Goal: Navigation & Orientation: Find specific page/section

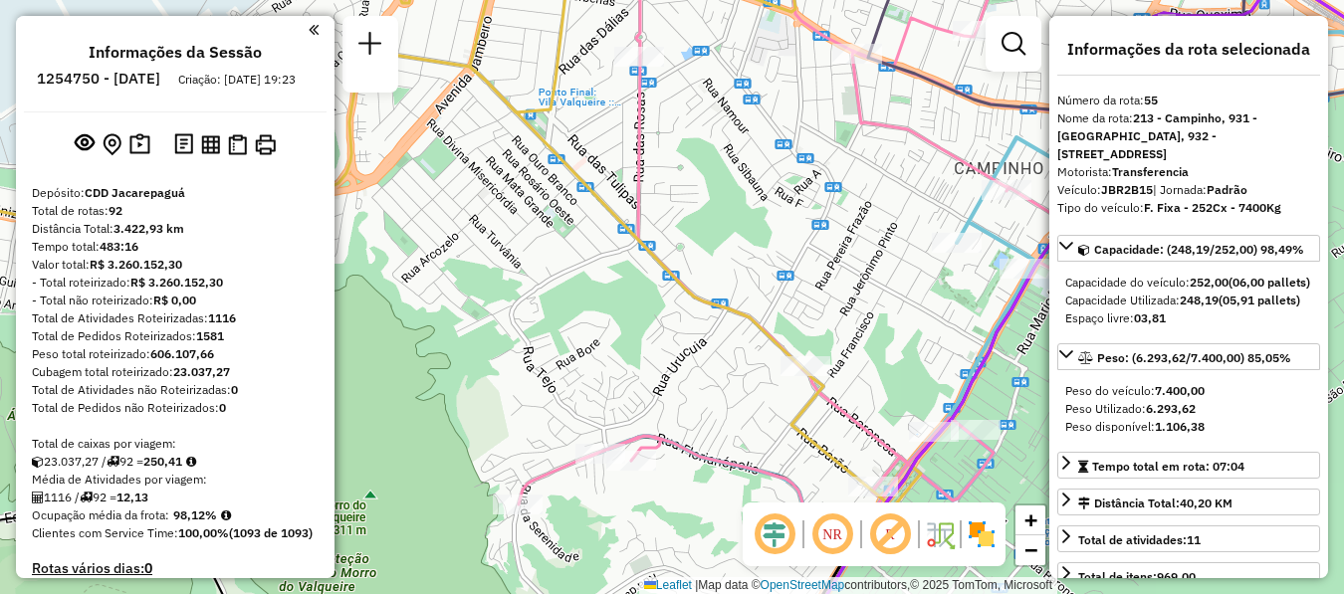
select select "**********"
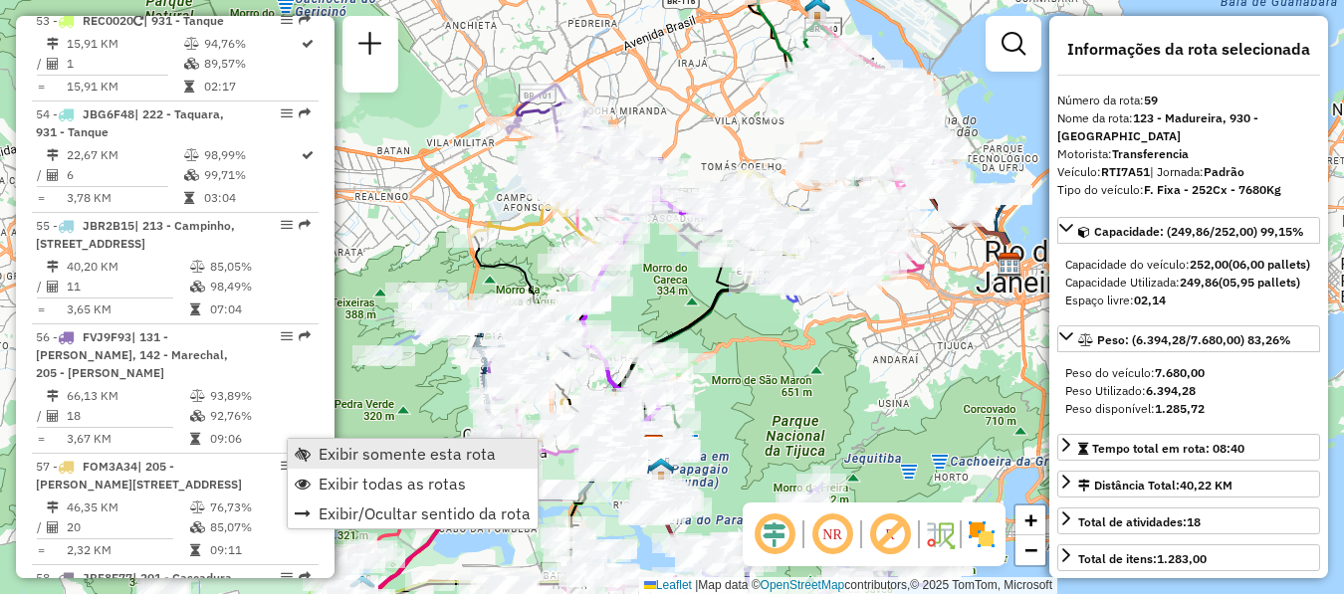
click at [376, 455] on span "Exibir somente esta rota" at bounding box center [407, 454] width 177 height 16
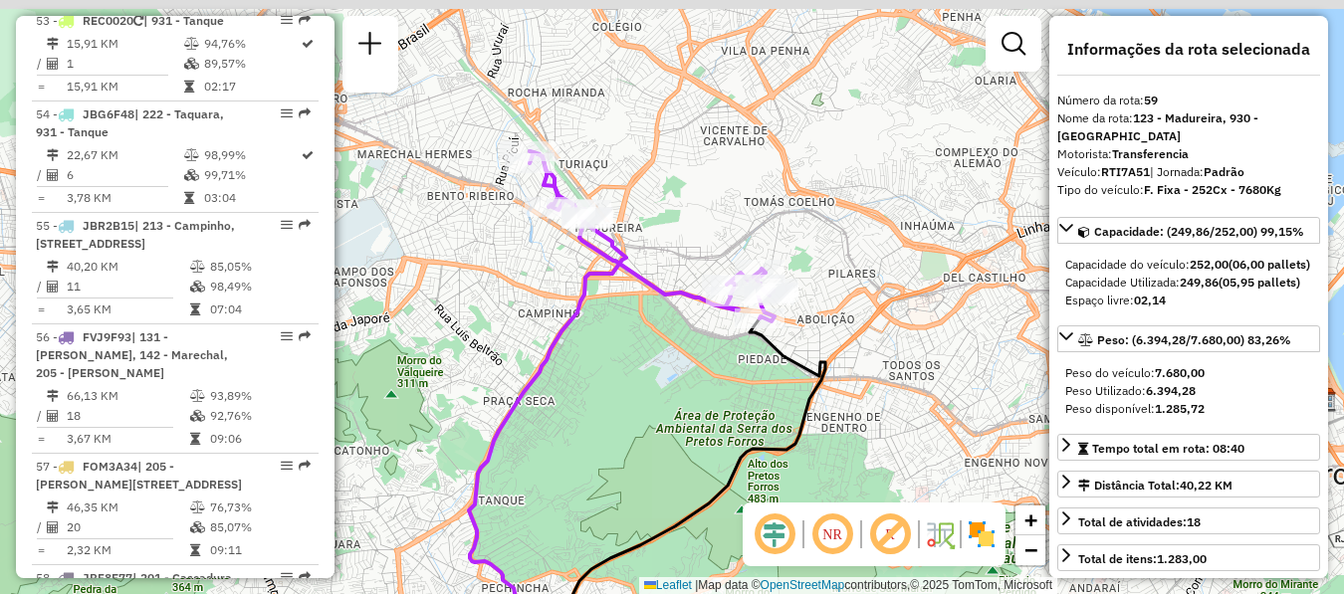
drag, startPoint x: 661, startPoint y: 120, endPoint x: 710, endPoint y: 196, distance: 90.0
click at [710, 196] on div "Janela de atendimento Grade de atendimento Capacidade Transportadoras Veículos …" at bounding box center [672, 297] width 1344 height 594
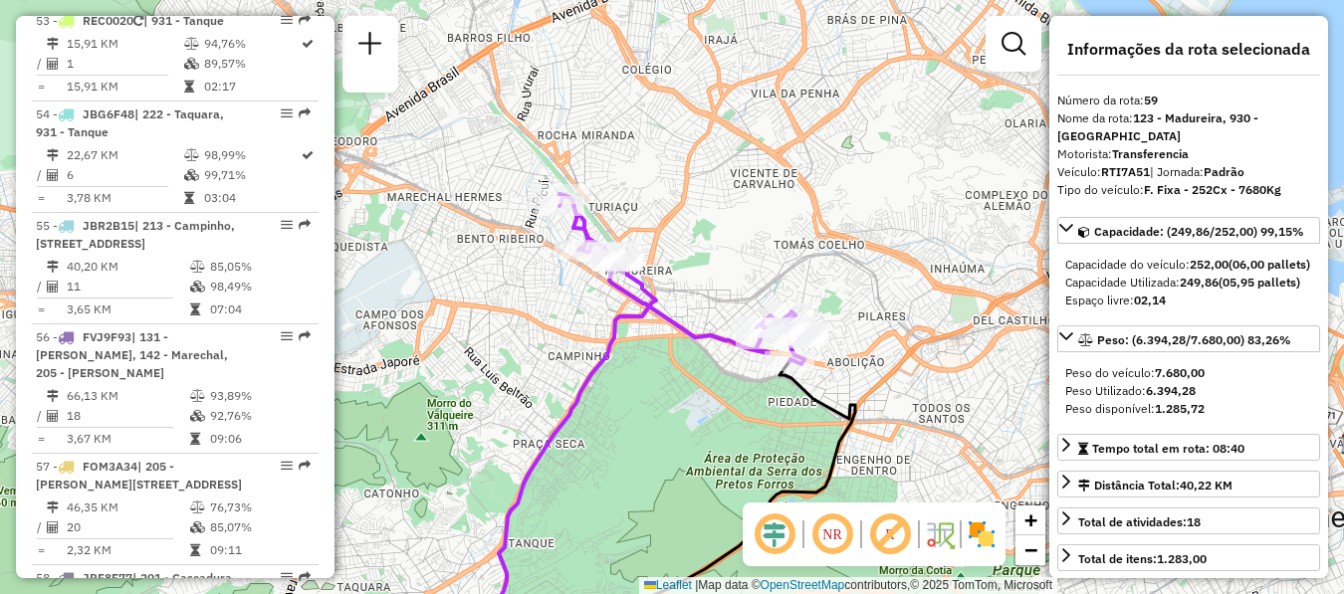
drag, startPoint x: 727, startPoint y: 202, endPoint x: 749, endPoint y: 245, distance: 48.1
click at [749, 245] on div "Janela de atendimento Grade de atendimento Capacidade Transportadoras Veículos …" at bounding box center [672, 297] width 1344 height 594
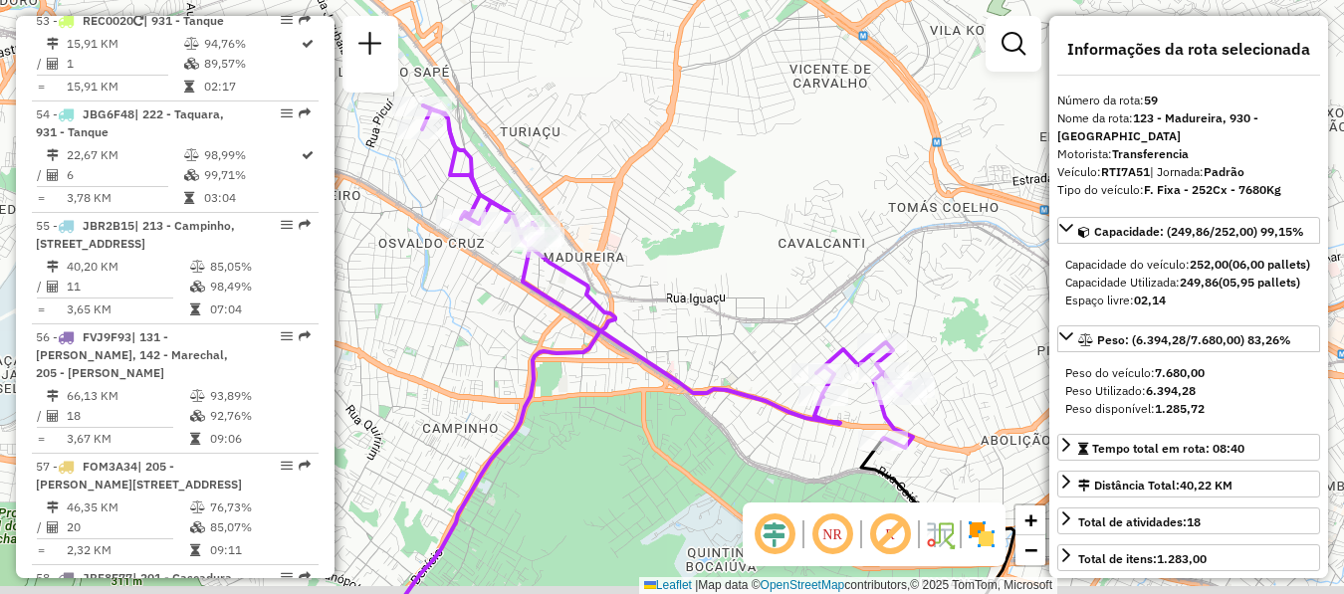
drag, startPoint x: 732, startPoint y: 273, endPoint x: 787, endPoint y: 224, distance: 73.3
click at [787, 224] on div "Janela de atendimento Grade de atendimento Capacidade Transportadoras Veículos …" at bounding box center [672, 297] width 1344 height 594
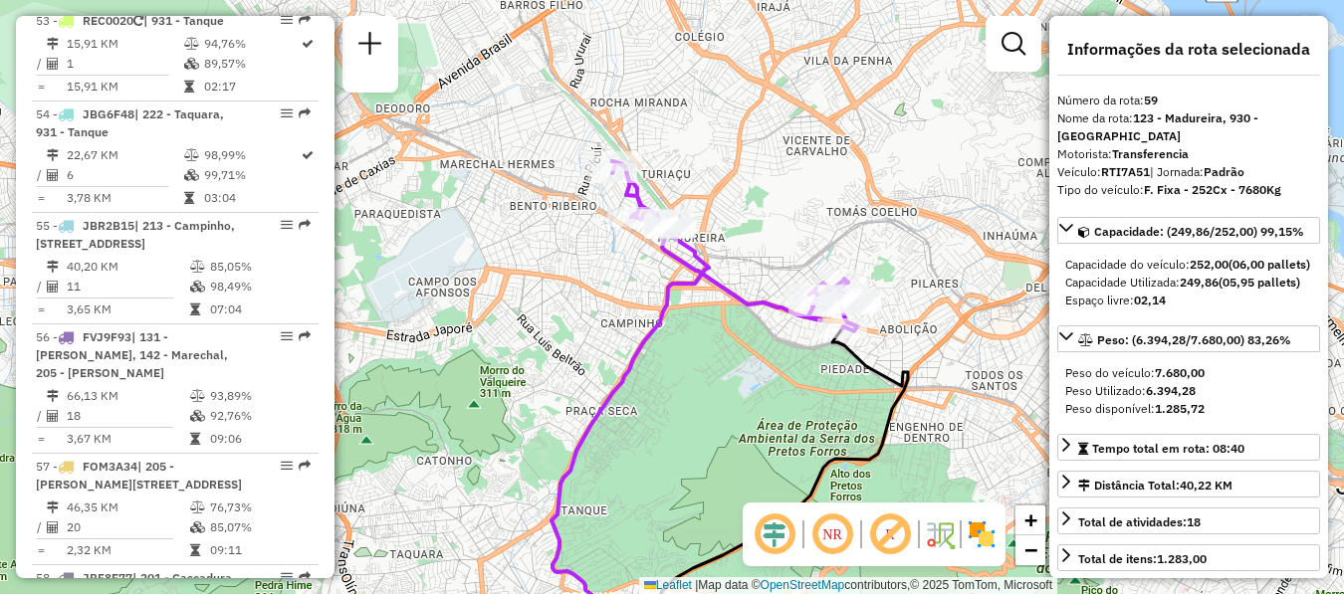
click at [976, 530] on img at bounding box center [982, 535] width 32 height 32
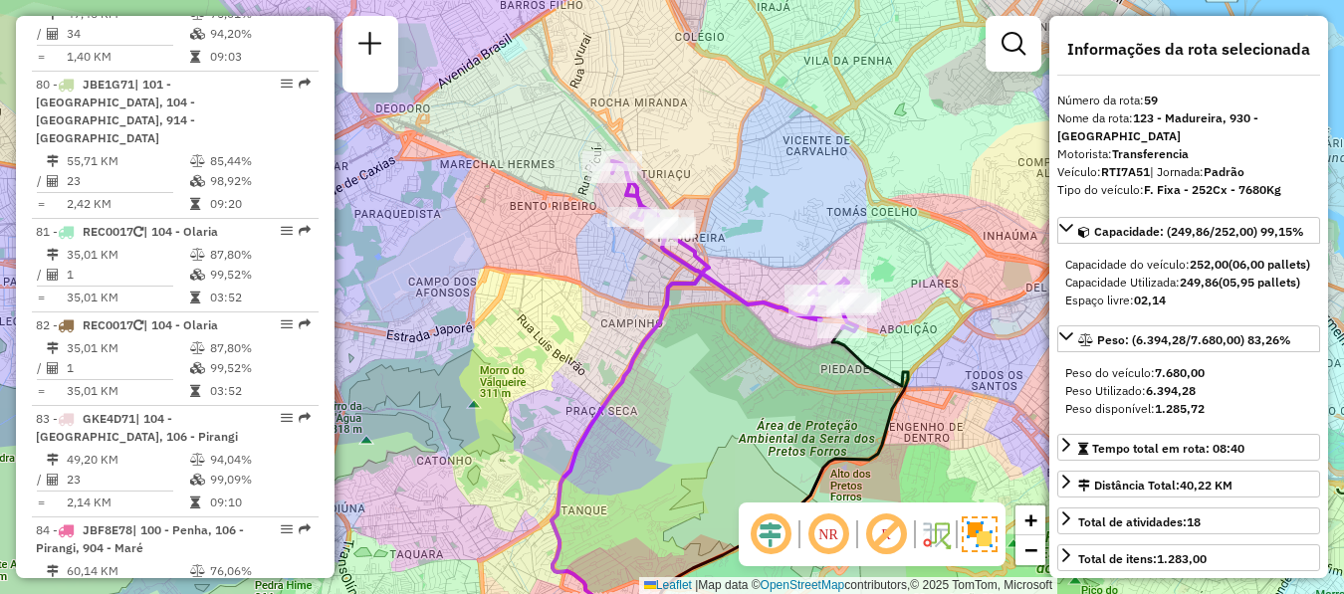
scroll to position [7047, 0]
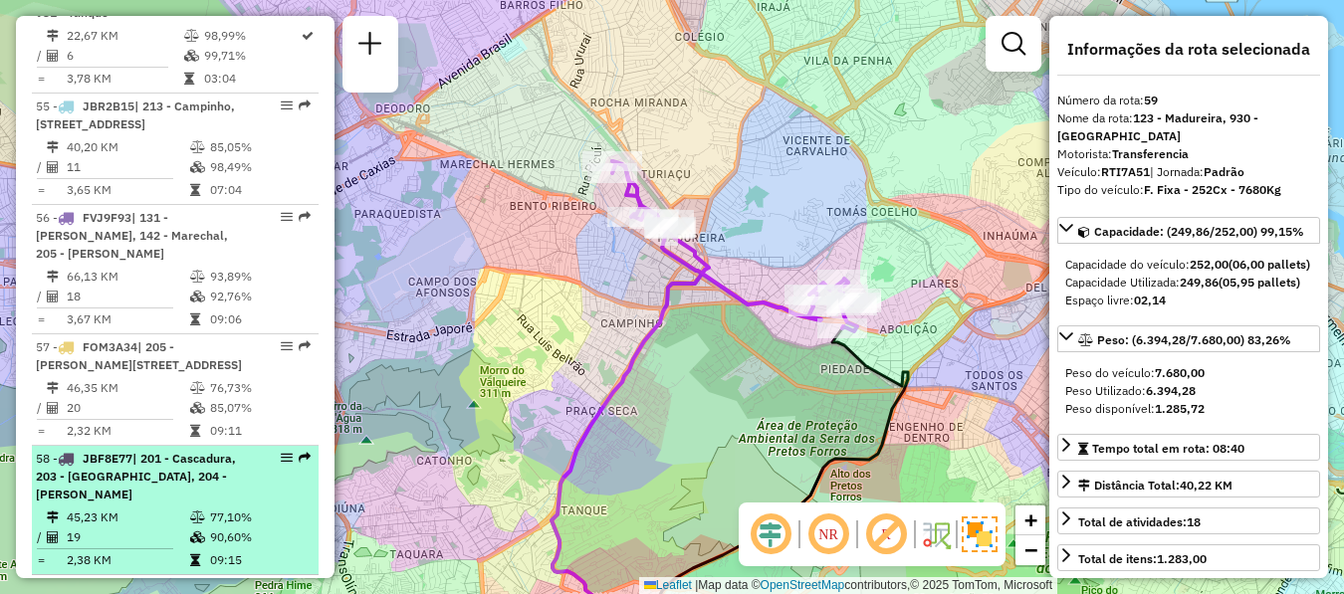
click at [74, 508] on td "45,23 KM" at bounding box center [127, 518] width 123 height 20
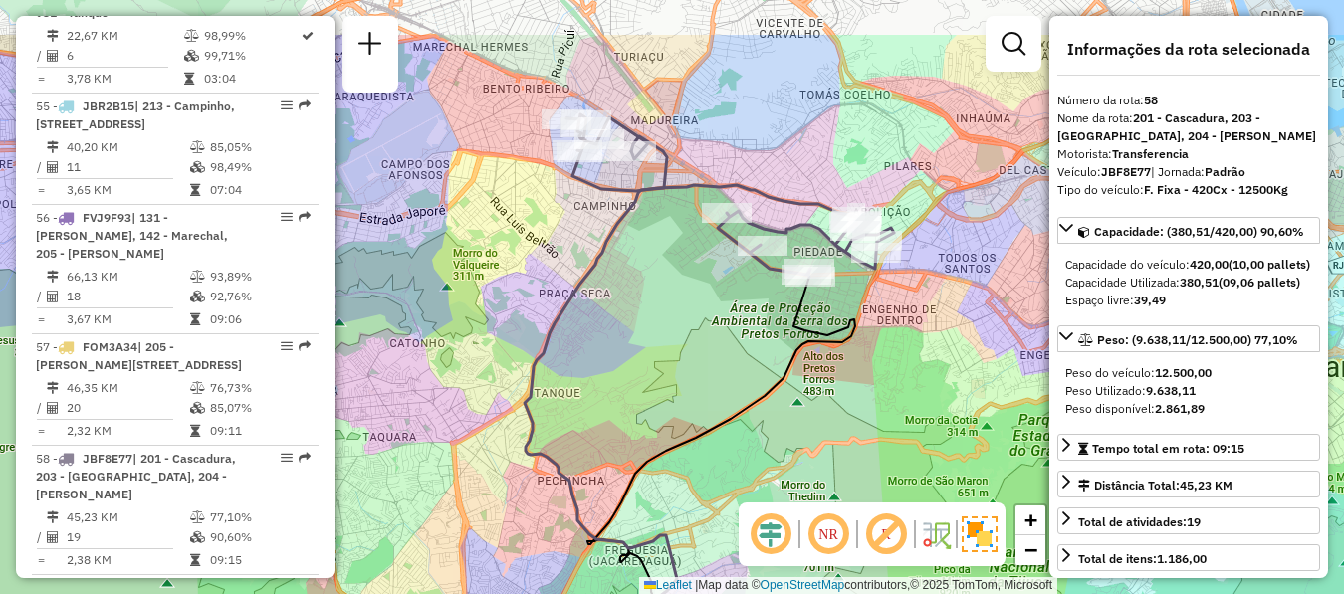
drag, startPoint x: 759, startPoint y: 72, endPoint x: 798, endPoint y: 177, distance: 112.8
click at [798, 177] on div "Janela de atendimento Grade de atendimento Capacidade Transportadoras Veículos …" at bounding box center [672, 297] width 1344 height 594
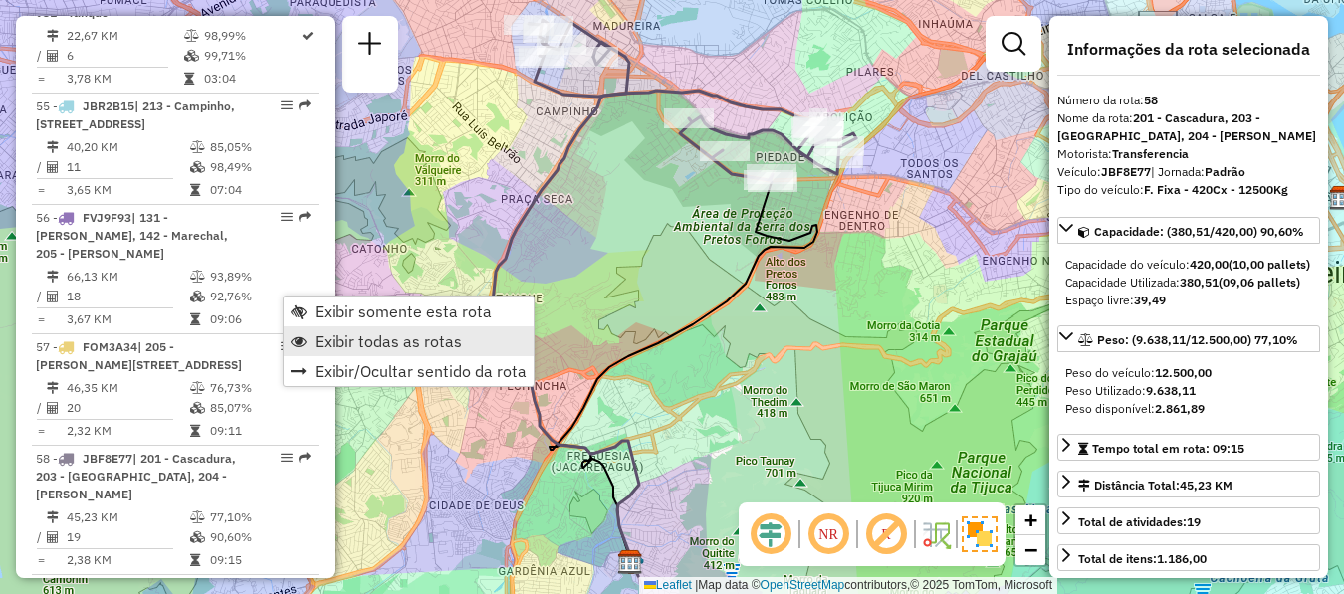
click at [334, 339] on span "Exibir todas as rotas" at bounding box center [388, 342] width 147 height 16
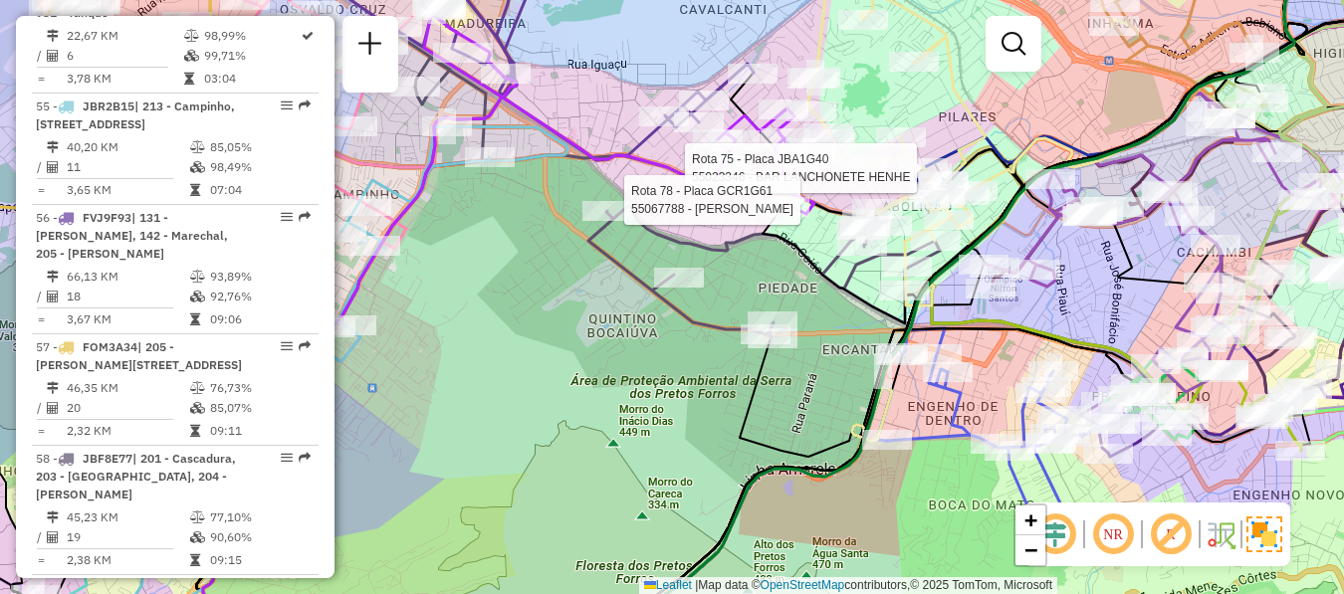
select select "**********"
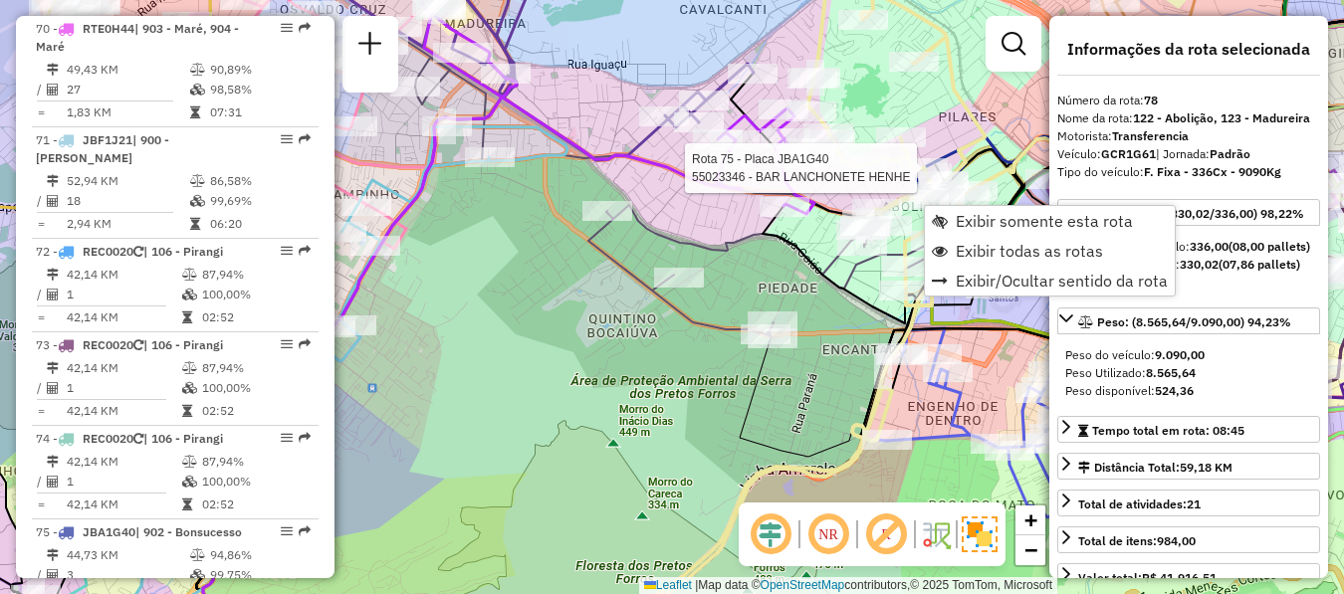
scroll to position [9474, 0]
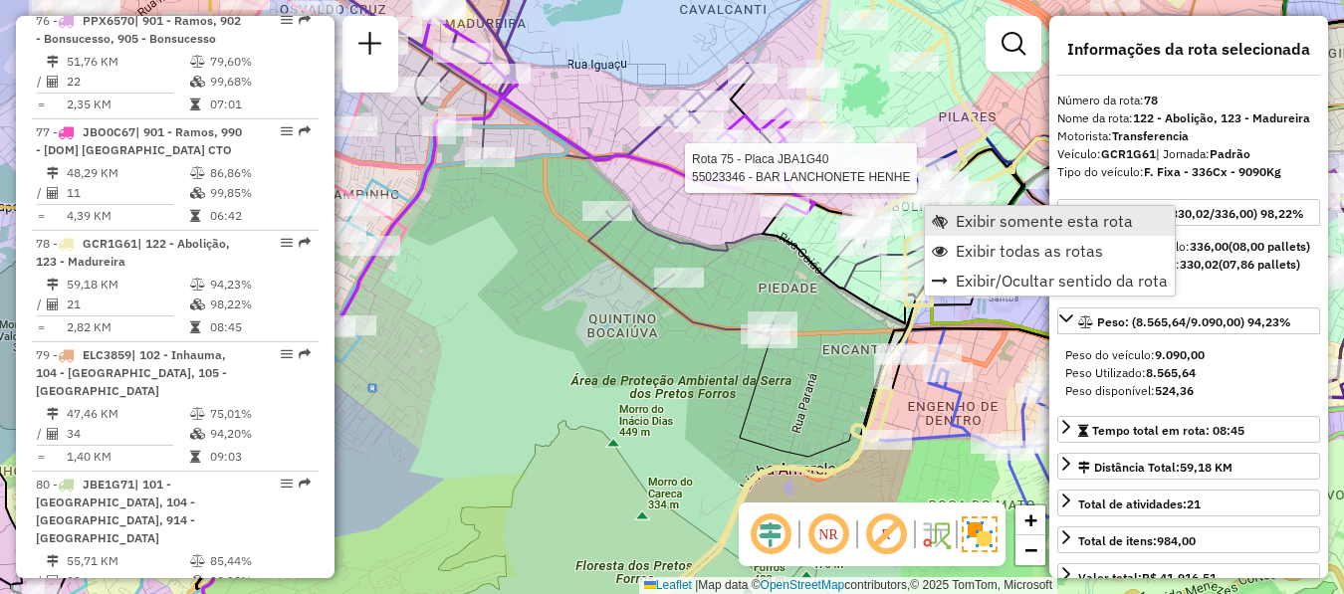
click at [968, 221] on span "Exibir somente esta rota" at bounding box center [1044, 221] width 177 height 16
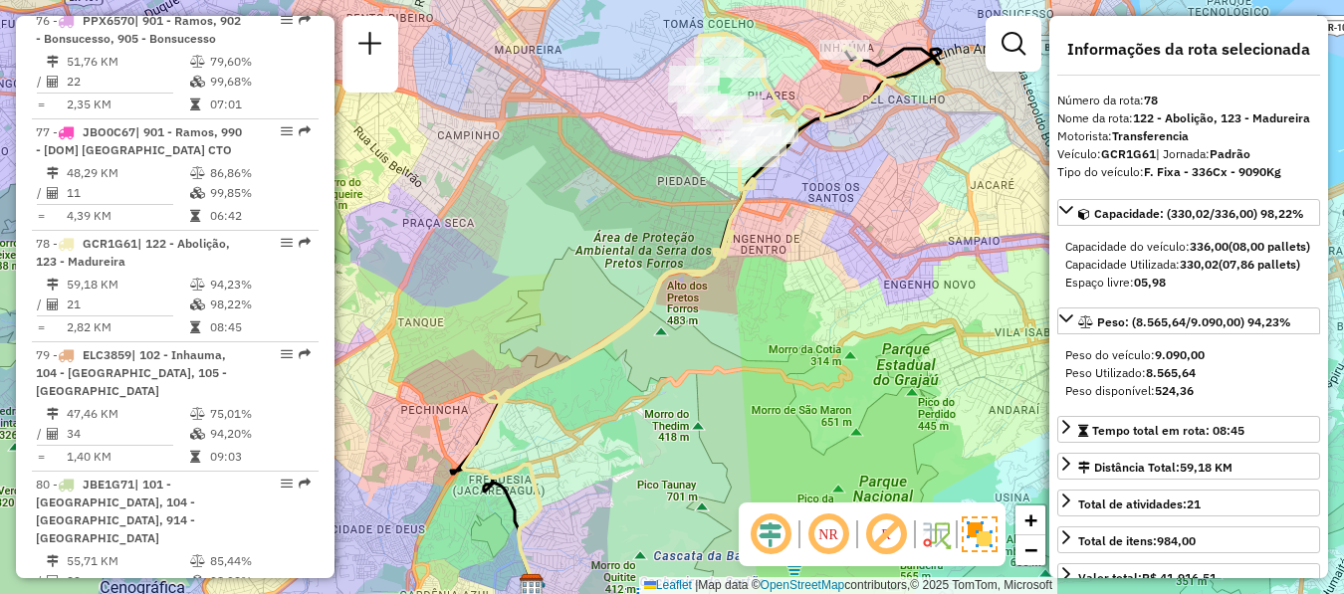
drag, startPoint x: 801, startPoint y: 98, endPoint x: 819, endPoint y: 131, distance: 38.3
click at [819, 129] on icon at bounding box center [792, 95] width 203 height 123
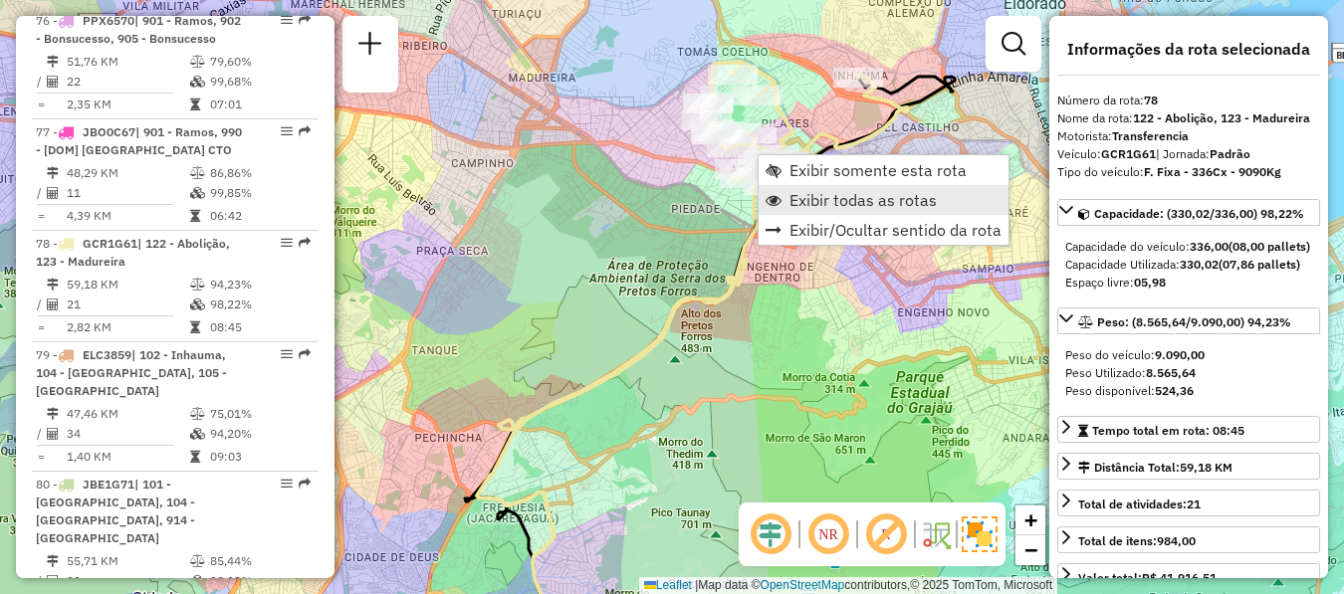
click at [806, 192] on span "Exibir todas as rotas" at bounding box center [862, 200] width 147 height 16
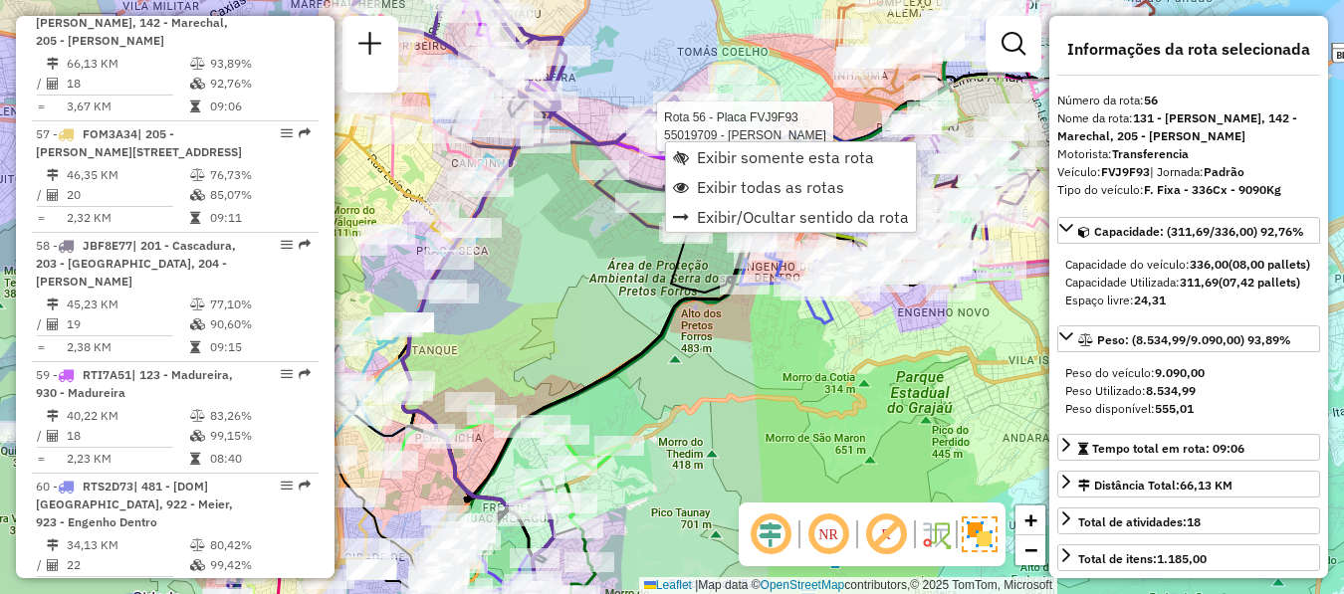
scroll to position [7057, 0]
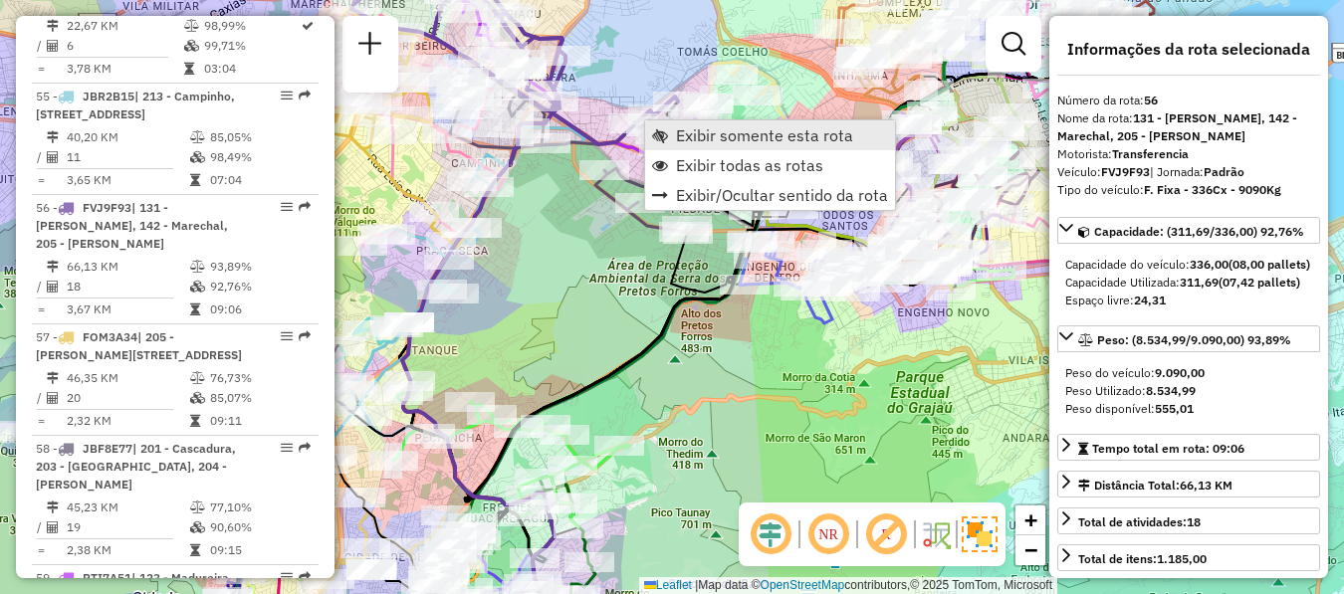
click at [682, 138] on span "Exibir somente esta rota" at bounding box center [764, 135] width 177 height 16
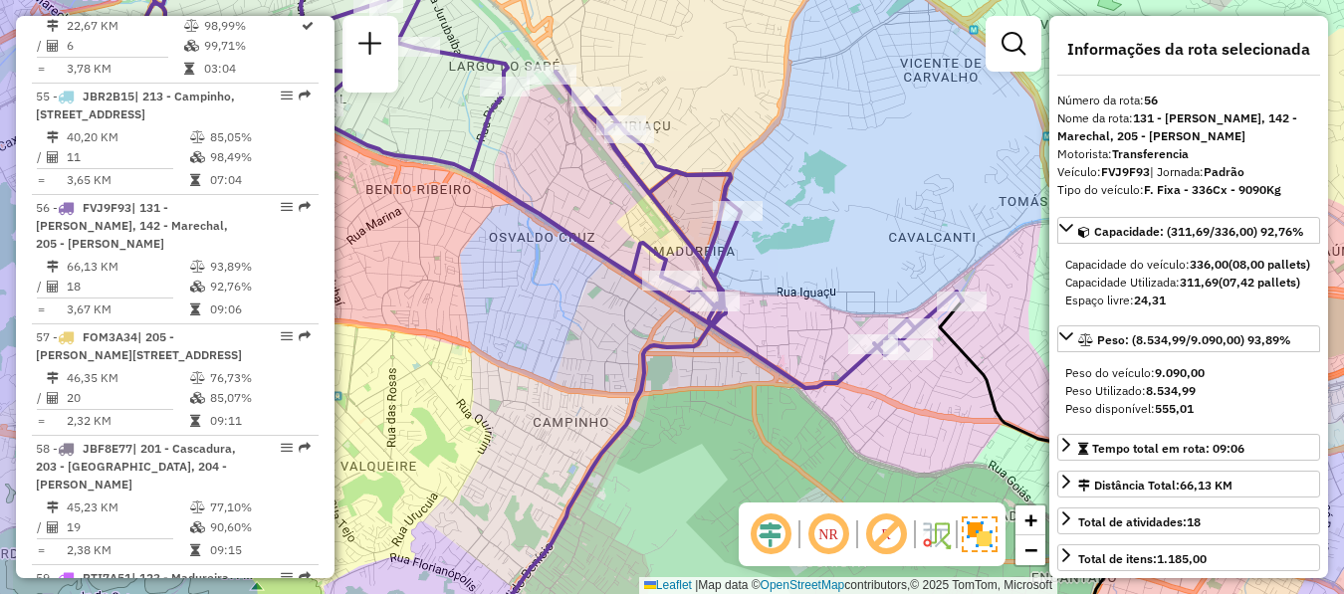
drag, startPoint x: 507, startPoint y: 134, endPoint x: 562, endPoint y: 191, distance: 79.6
click at [562, 191] on div "Janela de atendimento Grade de atendimento Capacidade Transportadoras Veículos …" at bounding box center [672, 297] width 1344 height 594
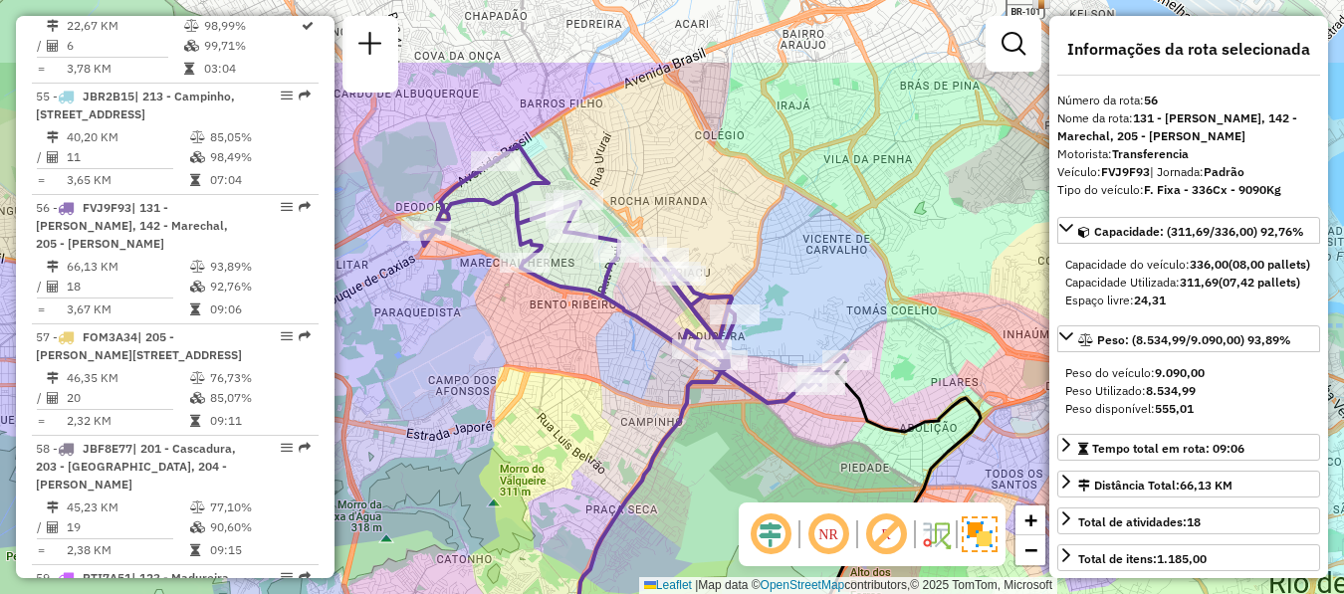
drag, startPoint x: 686, startPoint y: 142, endPoint x: 794, endPoint y: 264, distance: 162.9
click at [794, 264] on div "Janela de atendimento Grade de atendimento Capacidade Transportadoras Veículos …" at bounding box center [672, 297] width 1344 height 594
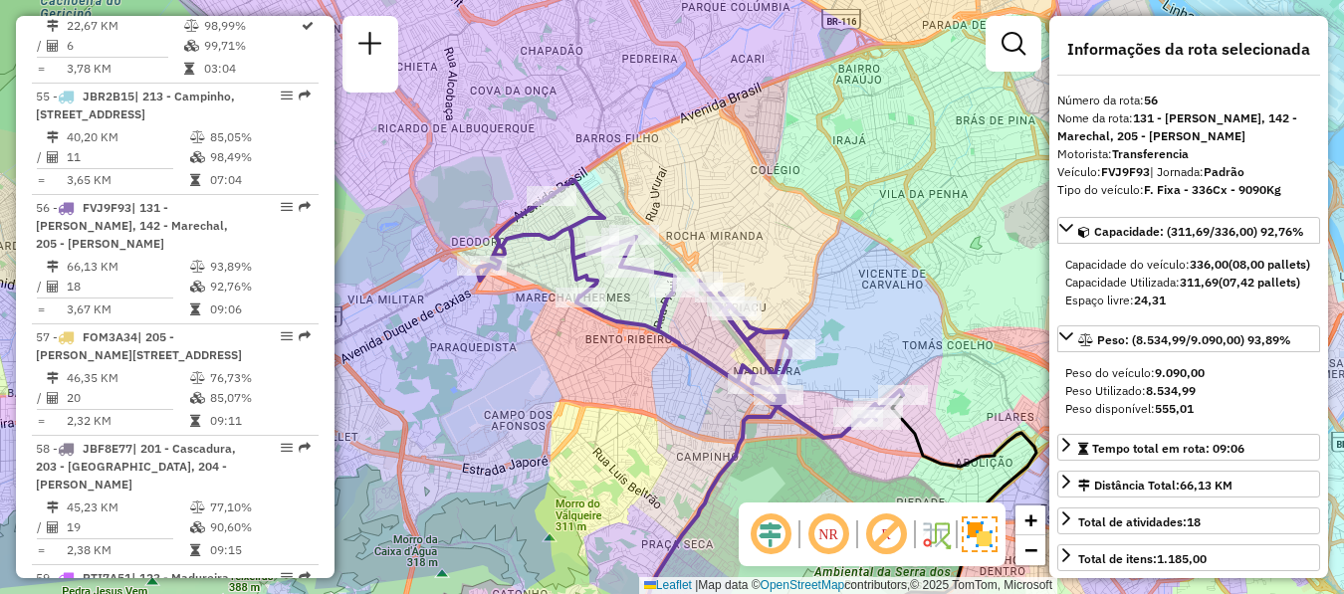
drag, startPoint x: 787, startPoint y: 260, endPoint x: 841, endPoint y: 293, distance: 63.9
click at [841, 293] on div "Janela de atendimento Grade de atendimento Capacidade Transportadoras Veículos …" at bounding box center [672, 297] width 1344 height 594
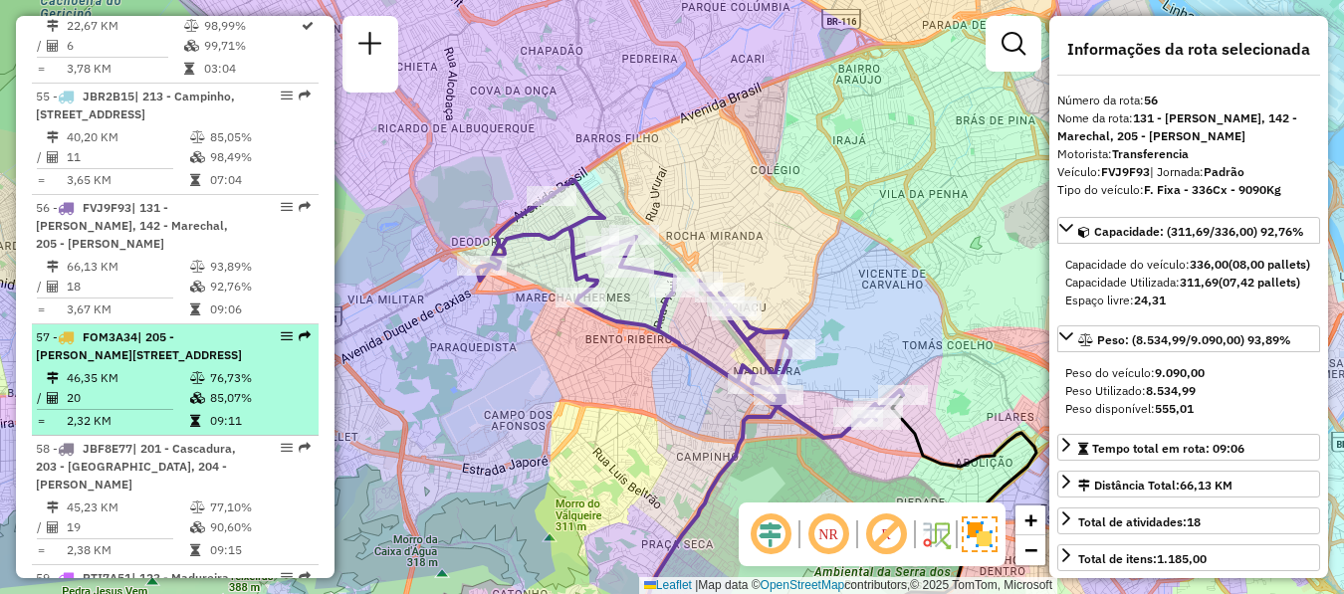
click at [283, 331] on em at bounding box center [287, 337] width 12 height 12
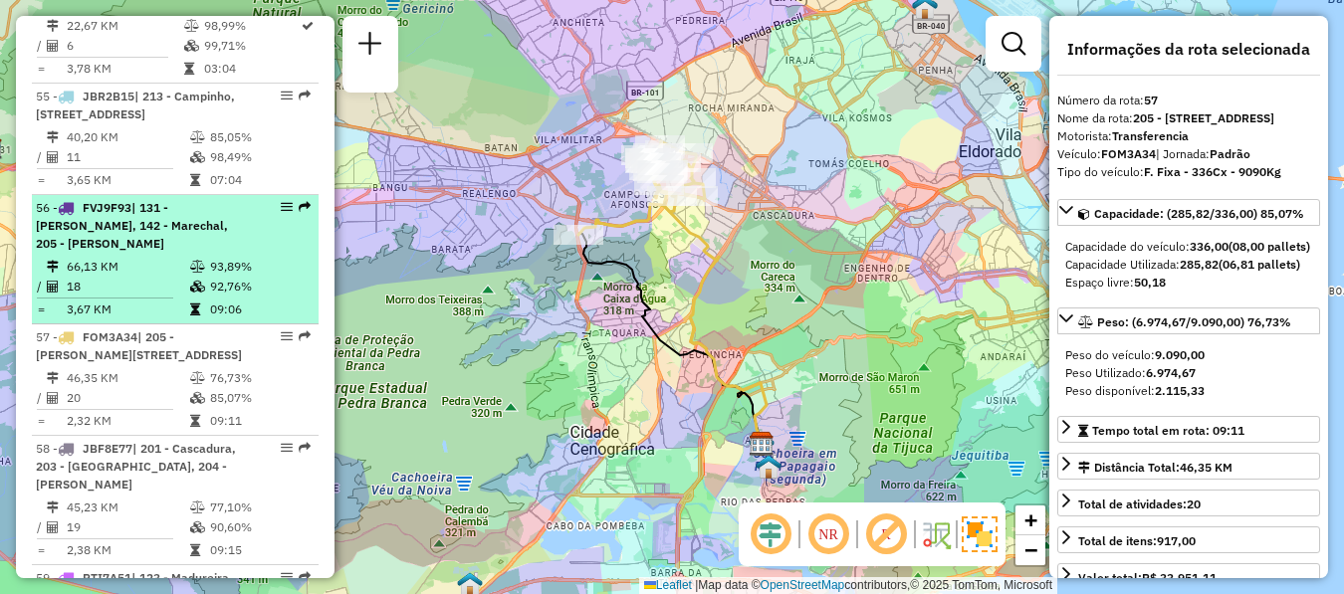
click at [271, 199] on div "56 - FVJ9F93 | 131 - [PERSON_NAME], 142 - [GEOGRAPHIC_DATA], 205 - [PERSON_NAME]" at bounding box center [175, 226] width 279 height 54
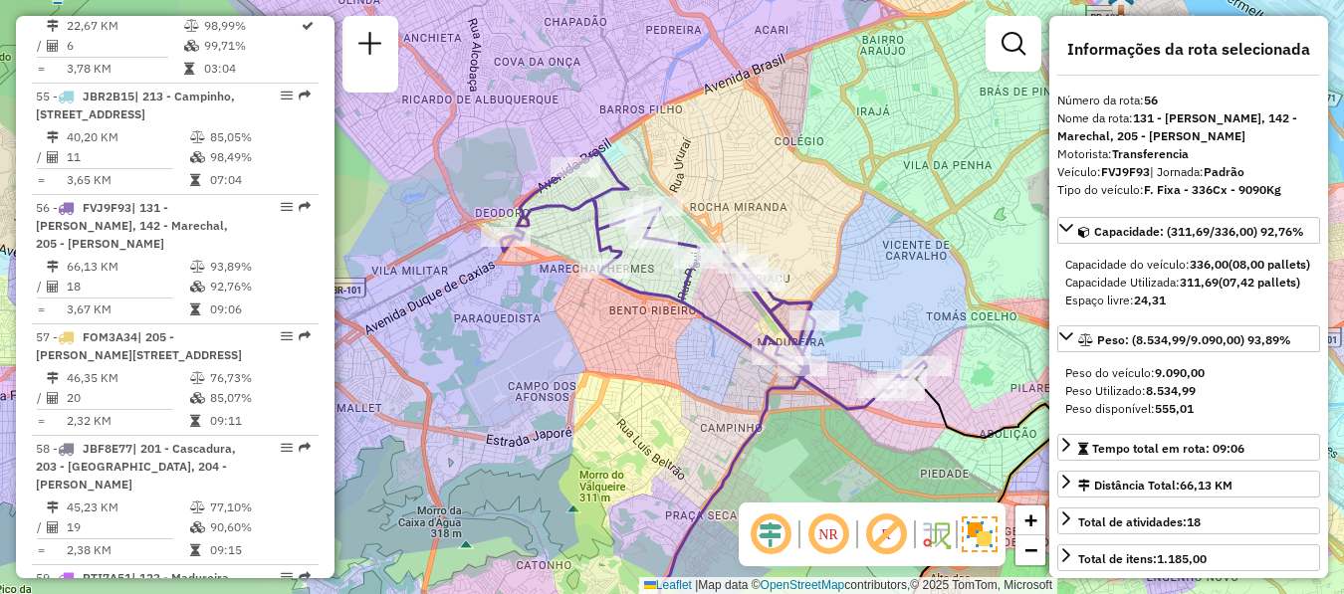
drag, startPoint x: 683, startPoint y: 180, endPoint x: 645, endPoint y: 158, distance: 43.7
click at [645, 158] on div "Janela de atendimento Grade de atendimento Capacidade Transportadoras Veículos …" at bounding box center [672, 297] width 1344 height 594
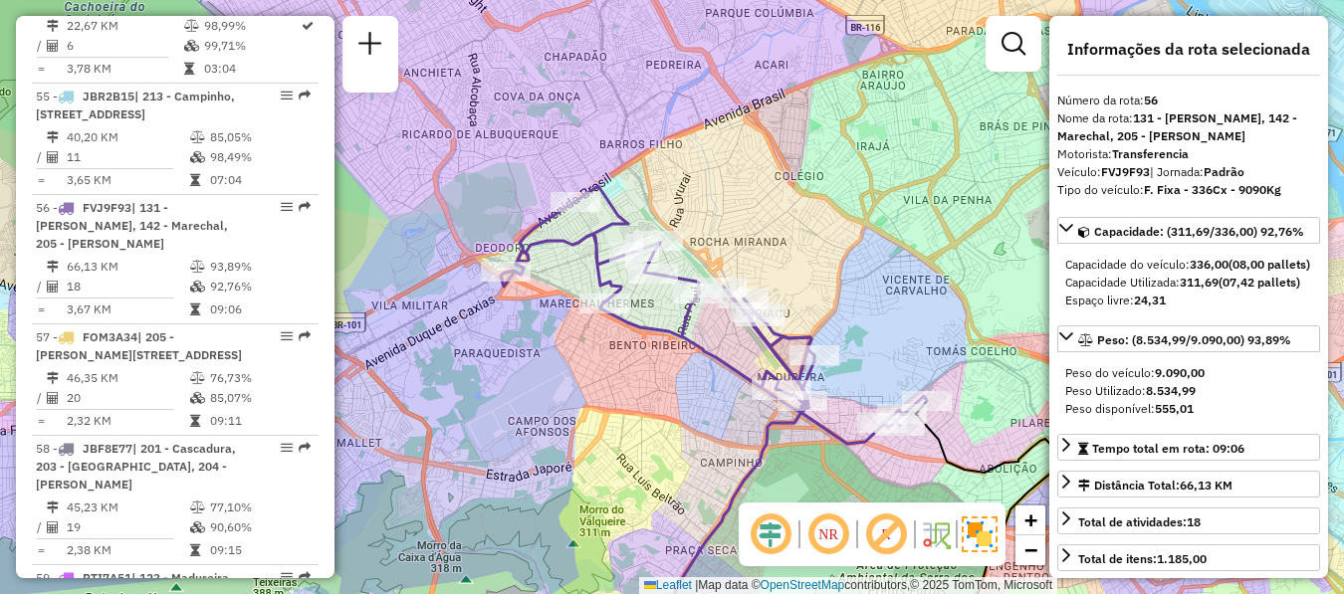
drag, startPoint x: 659, startPoint y: 187, endPoint x: 660, endPoint y: 223, distance: 35.9
click at [660, 223] on div "Janela de atendimento Grade de atendimento Capacidade Transportadoras Veículos …" at bounding box center [672, 297] width 1344 height 594
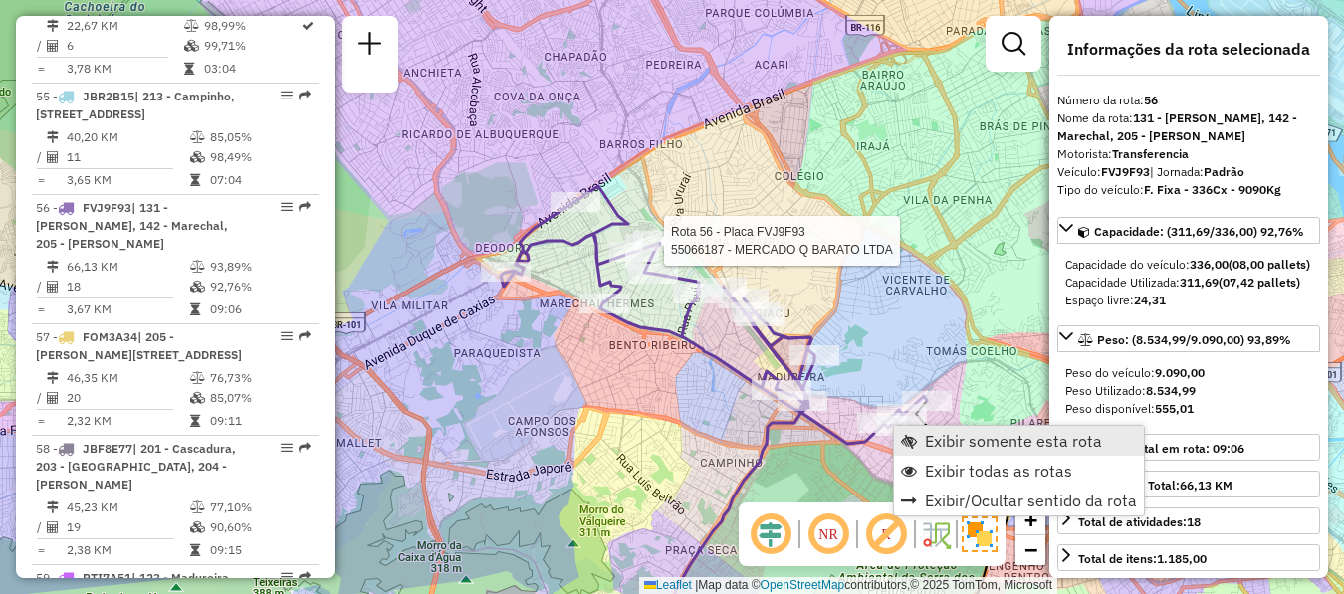
click at [916, 446] on span "Exibir somente esta rota" at bounding box center [909, 441] width 16 height 16
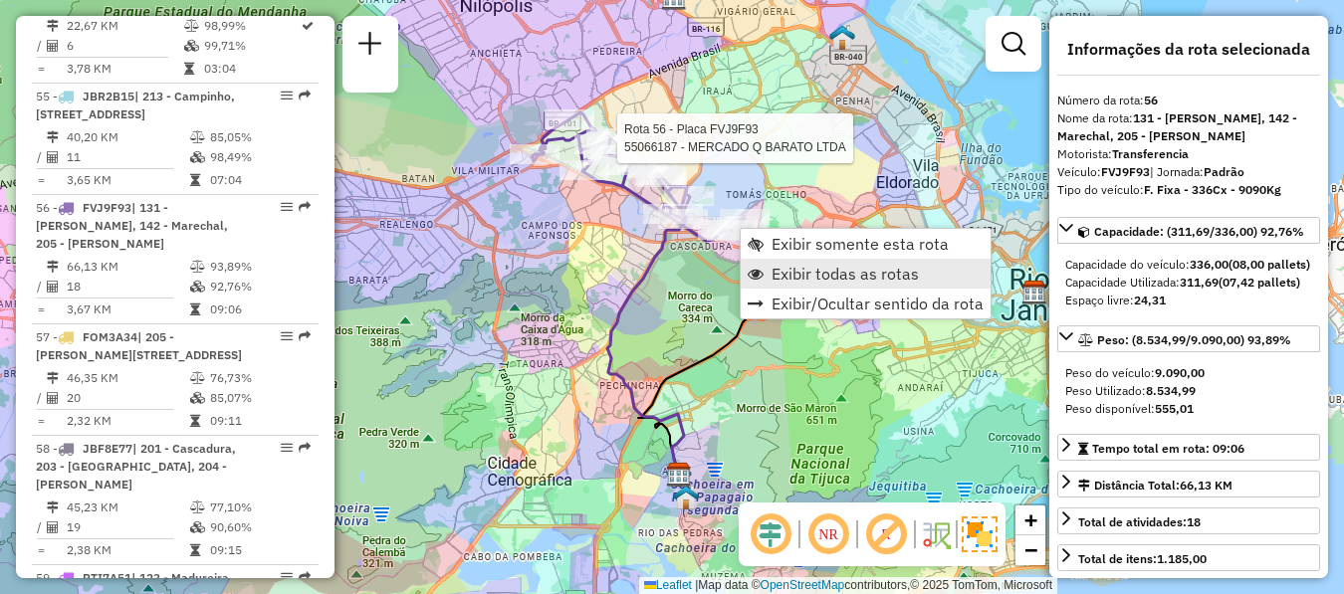
click at [776, 274] on span "Exibir todas as rotas" at bounding box center [845, 274] width 147 height 16
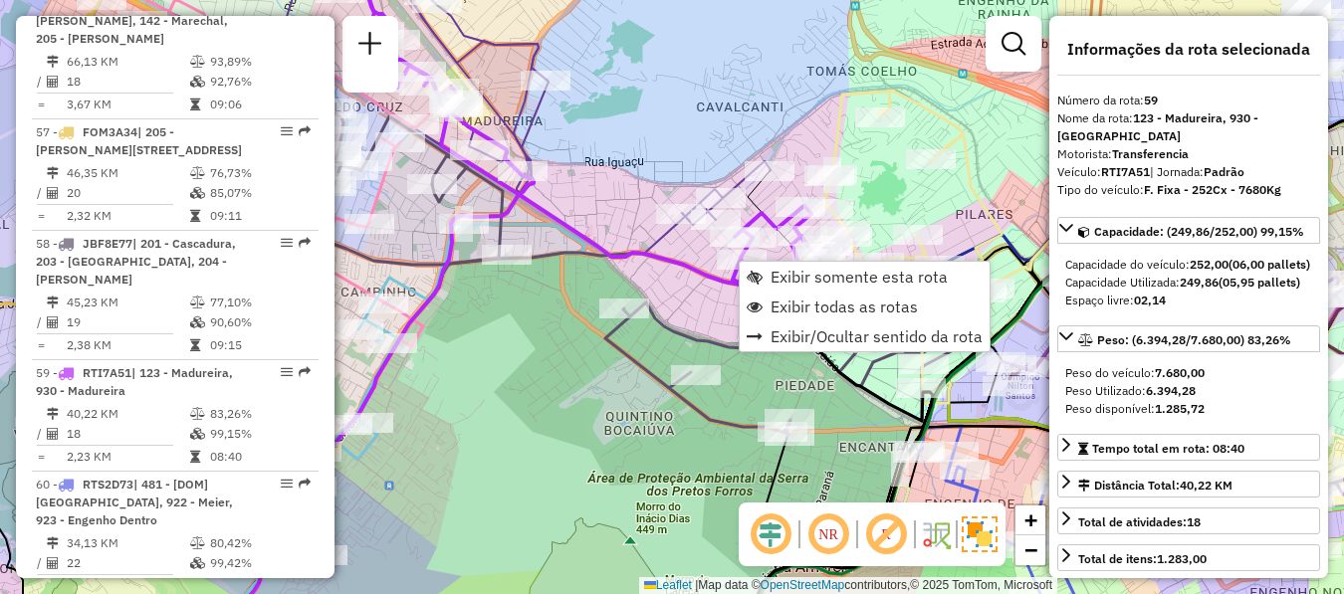
scroll to position [7427, 0]
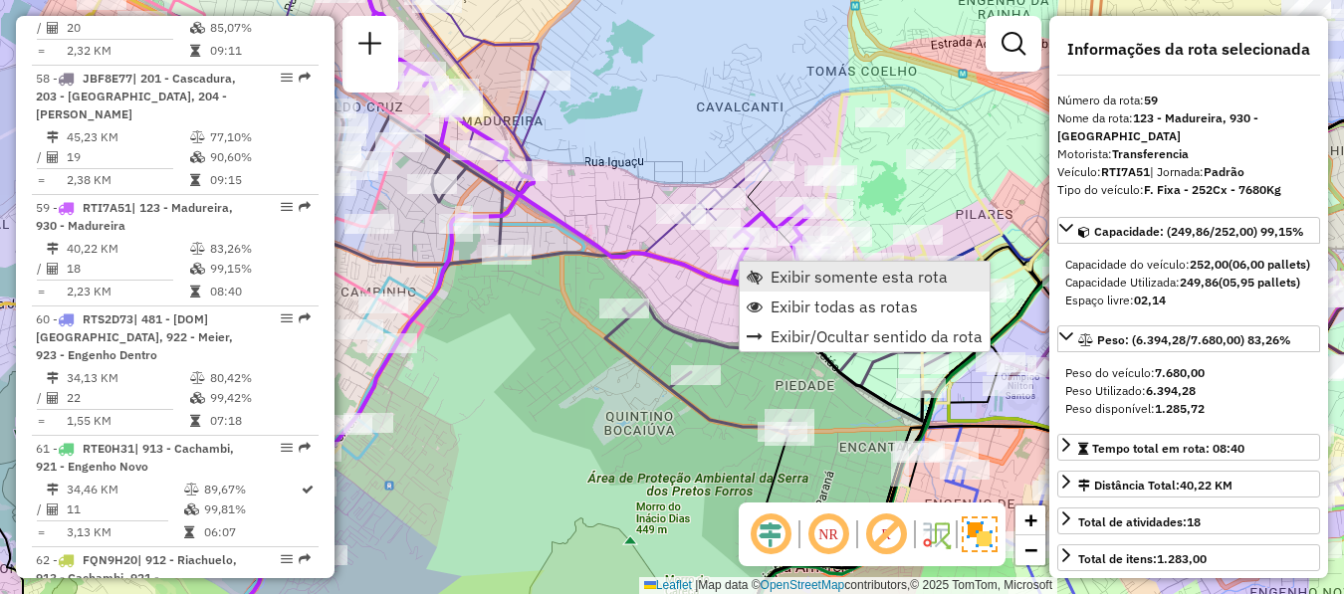
click at [798, 278] on span "Exibir somente esta rota" at bounding box center [859, 277] width 177 height 16
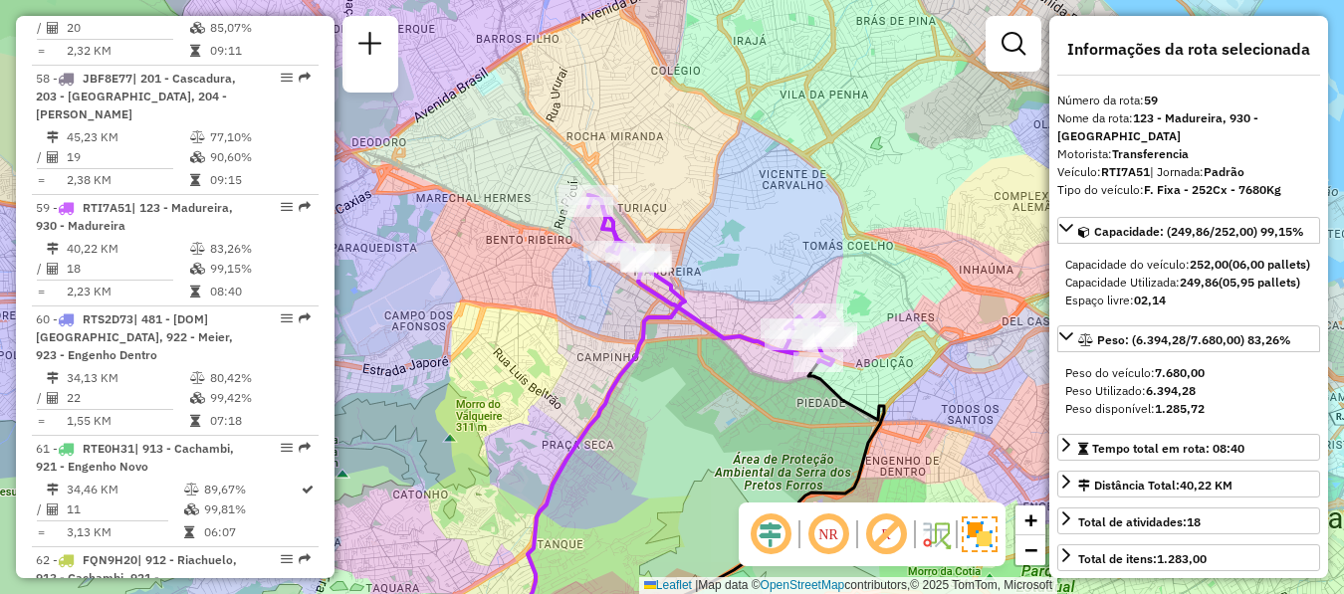
drag, startPoint x: 729, startPoint y: 210, endPoint x: 739, endPoint y: 251, distance: 42.0
click at [739, 251] on div "Janela de atendimento Grade de atendimento Capacidade Transportadoras Veículos …" at bounding box center [672, 297] width 1344 height 594
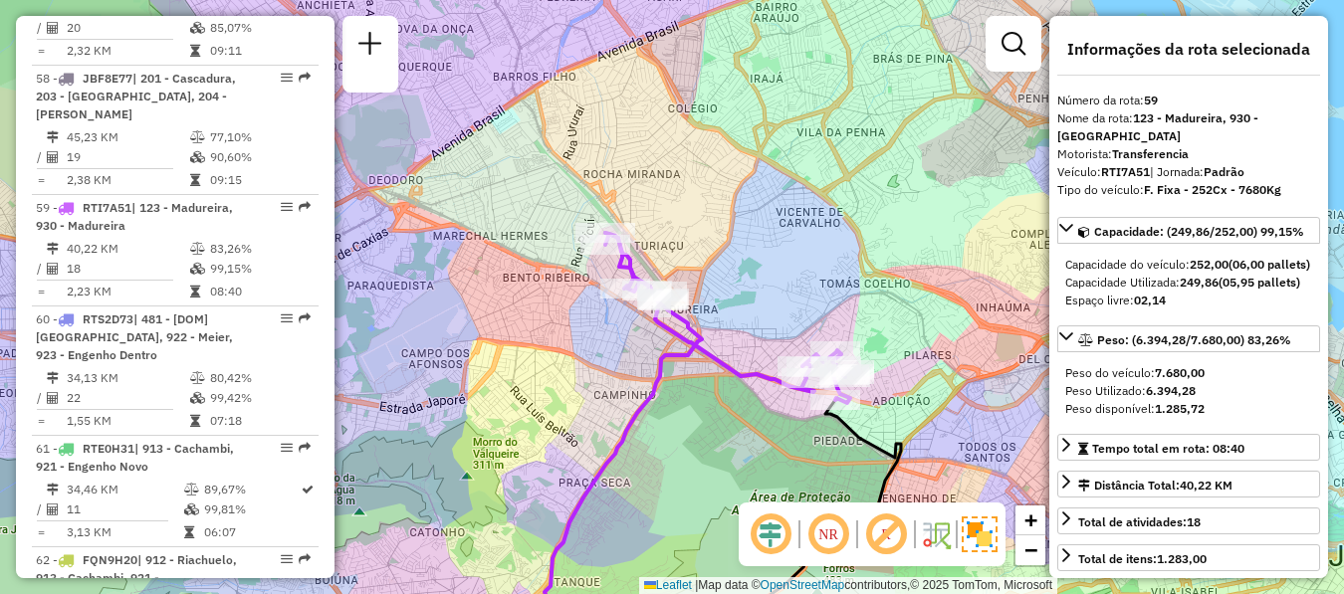
drag, startPoint x: 739, startPoint y: 251, endPoint x: 777, endPoint y: 320, distance: 78.4
click at [777, 320] on div "Janela de atendimento Grade de atendimento Capacidade Transportadoras Veículos …" at bounding box center [672, 297] width 1344 height 594
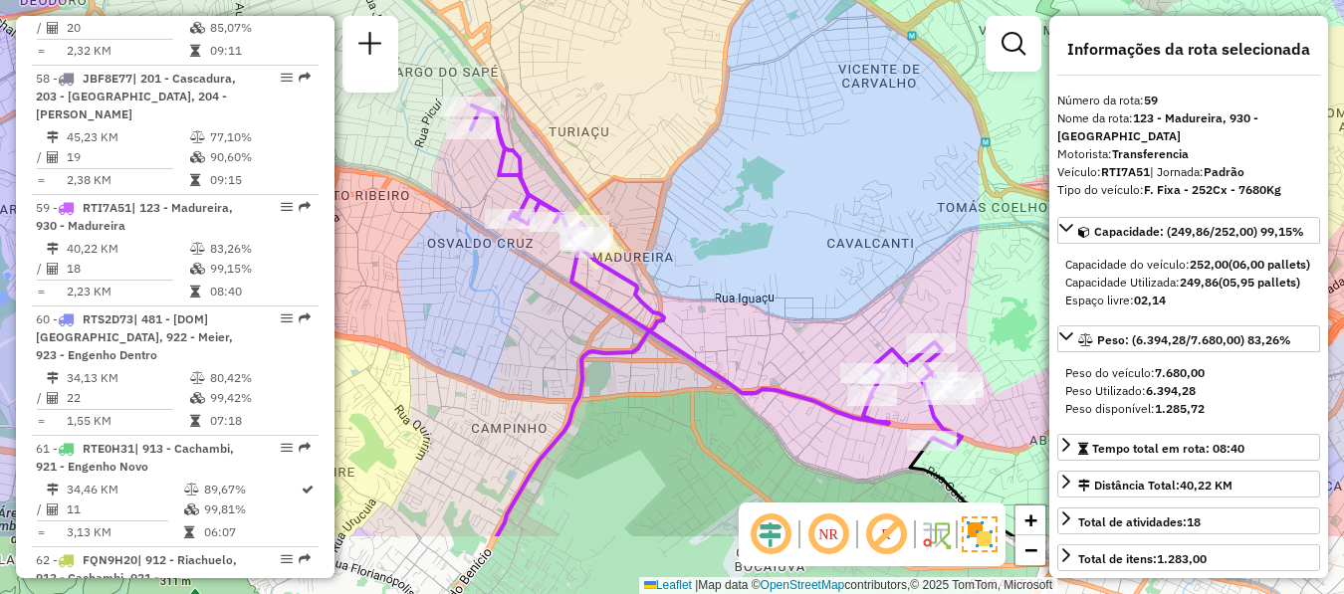
drag, startPoint x: 783, startPoint y: 303, endPoint x: 784, endPoint y: 186, distance: 116.5
click at [784, 186] on div "Janela de atendimento Grade de atendimento Capacidade Transportadoras Veículos …" at bounding box center [672, 297] width 1344 height 594
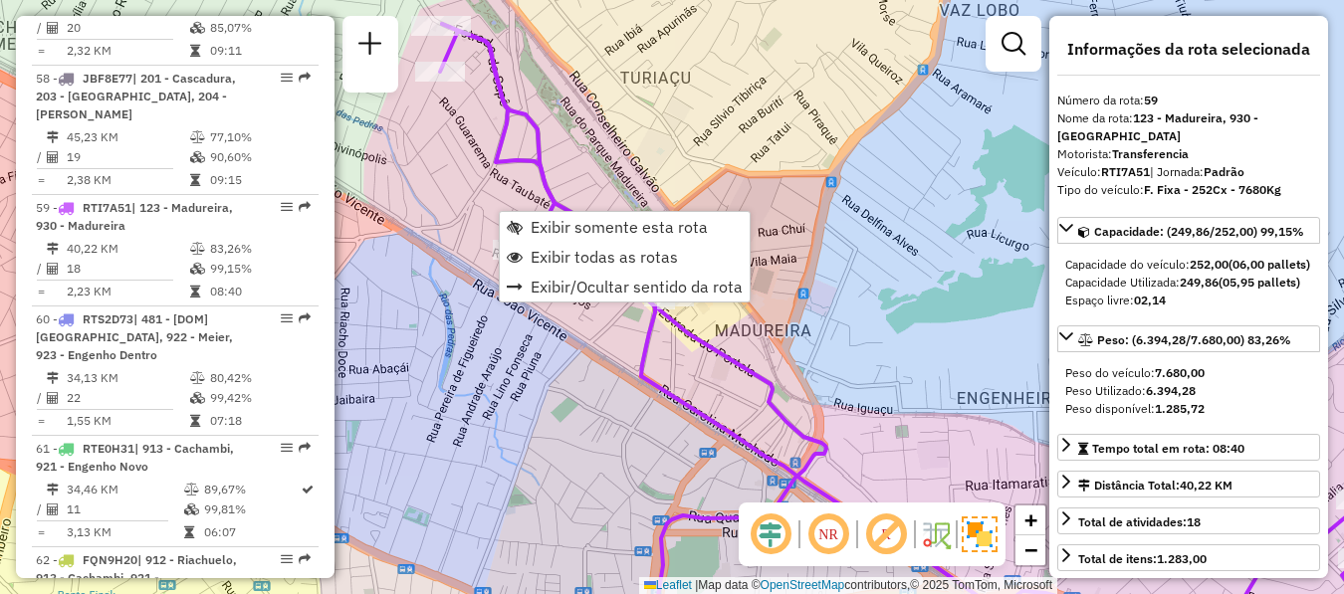
click at [622, 159] on div "Janela de atendimento Grade de atendimento Capacidade Transportadoras Veículos …" at bounding box center [672, 297] width 1344 height 594
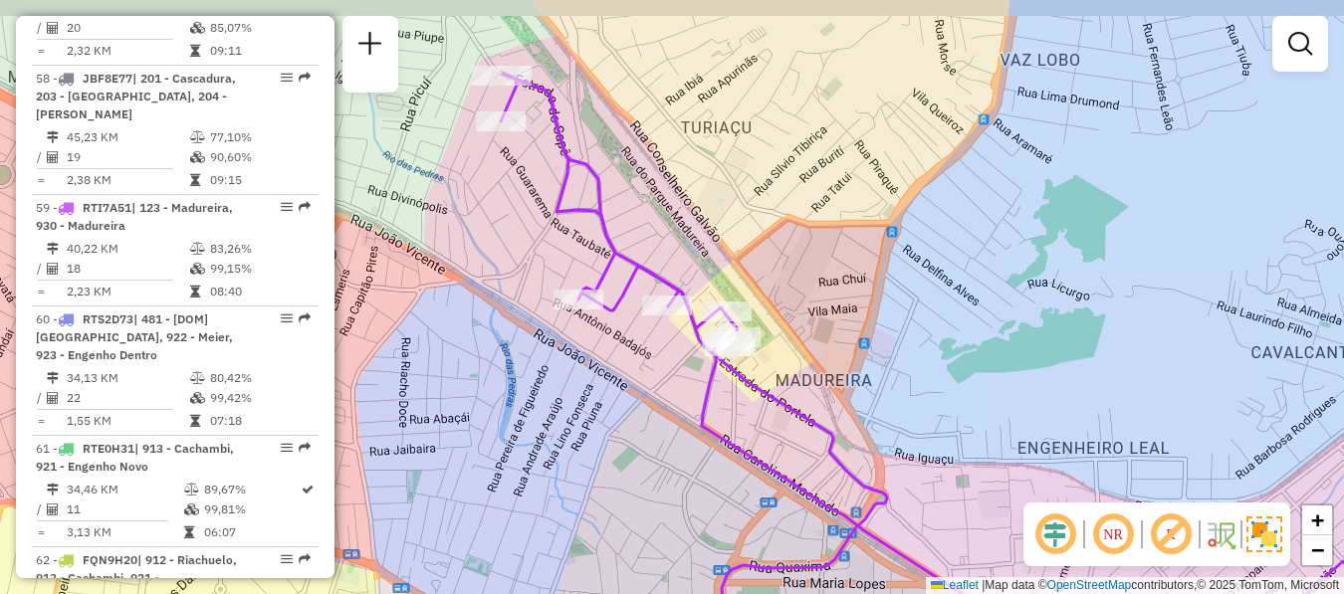
drag, startPoint x: 577, startPoint y: 169, endPoint x: 649, endPoint y: 225, distance: 90.8
click at [645, 228] on div "Janela de atendimento Grade de atendimento Capacidade Transportadoras Veículos …" at bounding box center [672, 297] width 1344 height 594
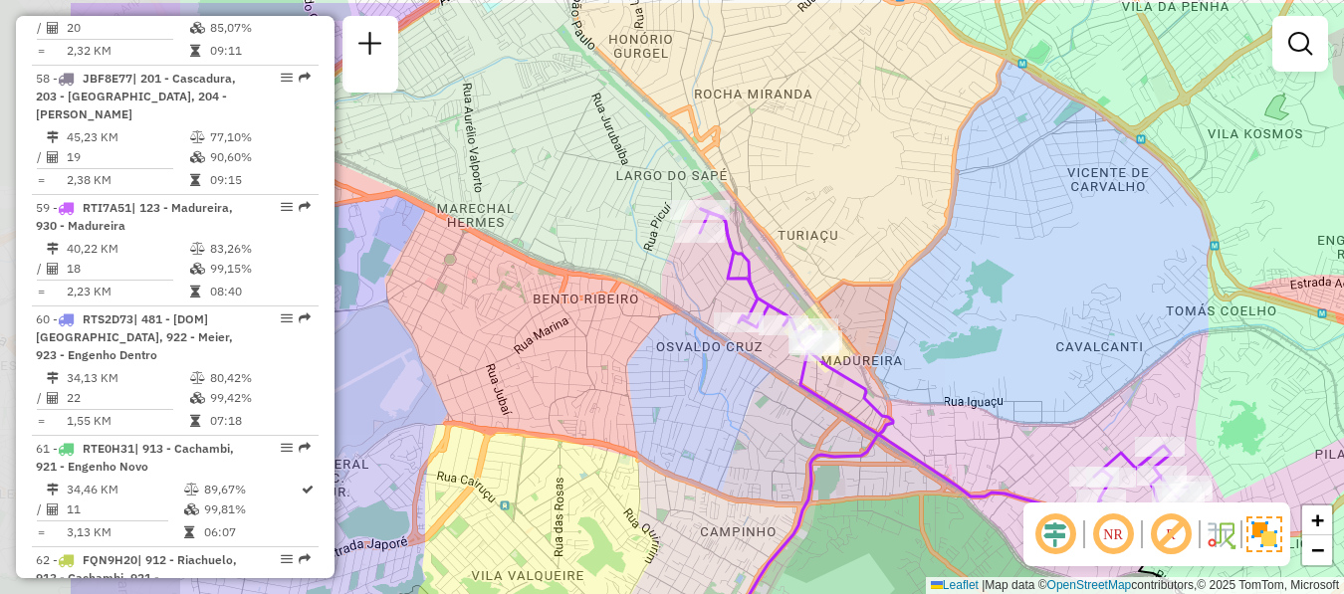
drag, startPoint x: 451, startPoint y: 134, endPoint x: 689, endPoint y: 212, distance: 250.3
click at [683, 213] on div "Rota 59 - Placa RTI7A51 55051062 - SUPERMERCADO MUITO M Janela de atendimento G…" at bounding box center [672, 297] width 1344 height 594
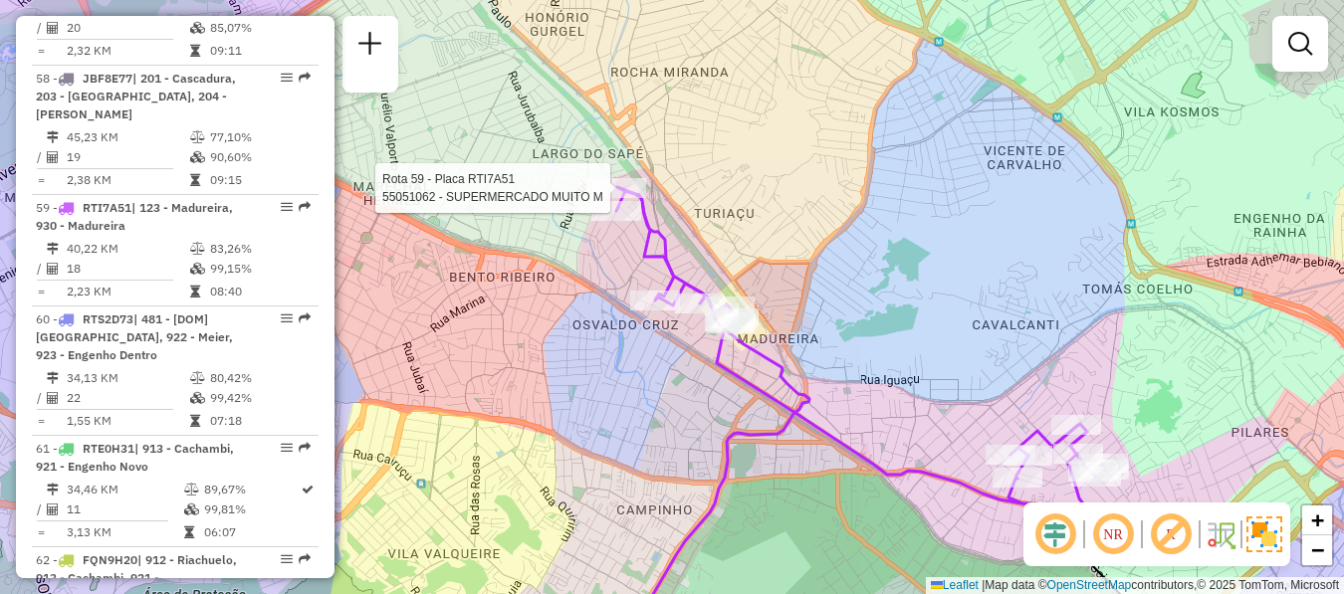
drag, startPoint x: 721, startPoint y: 318, endPoint x: 625, endPoint y: 280, distance: 102.8
click at [625, 280] on div "Rota 59 - Placa RTI7A51 55051062 - SUPERMERCADO MUITO M Janela de atendimento G…" at bounding box center [672, 297] width 1344 height 594
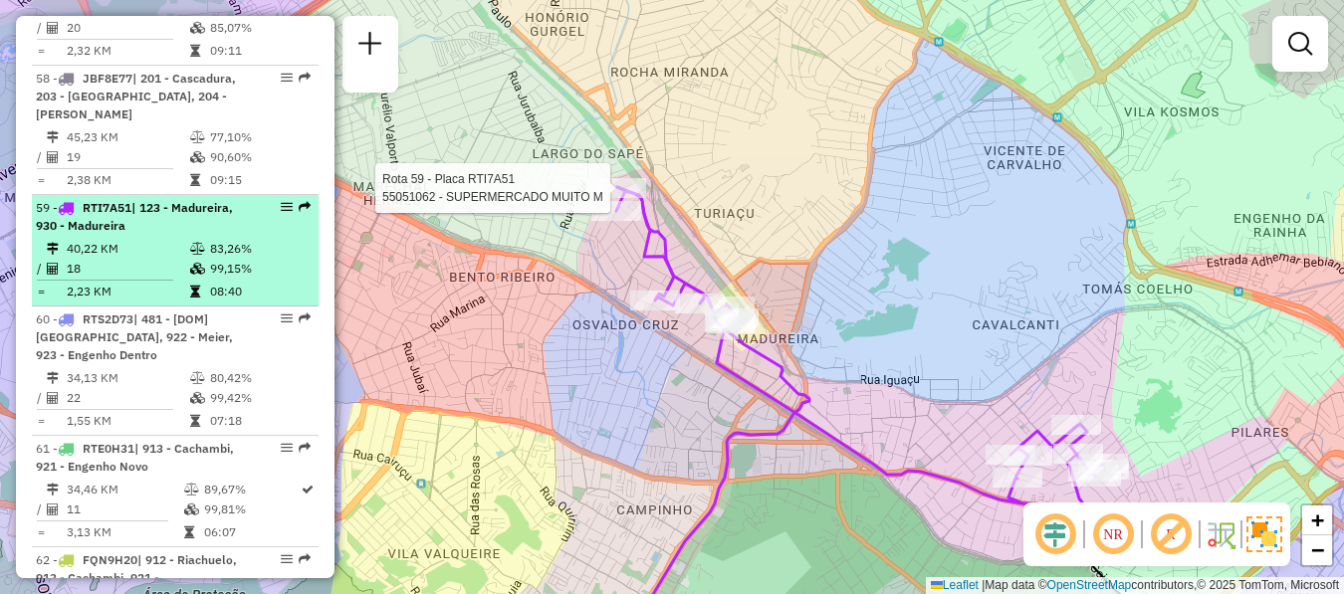
select select "**********"
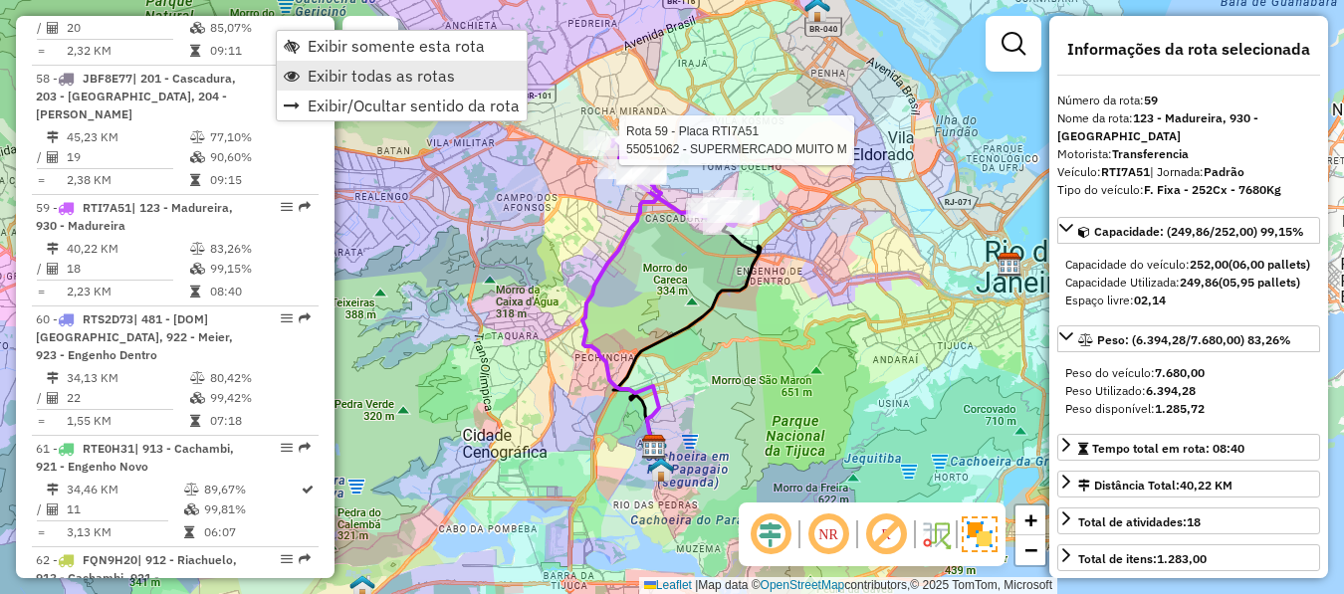
click at [360, 71] on span "Exibir todas as rotas" at bounding box center [381, 76] width 147 height 16
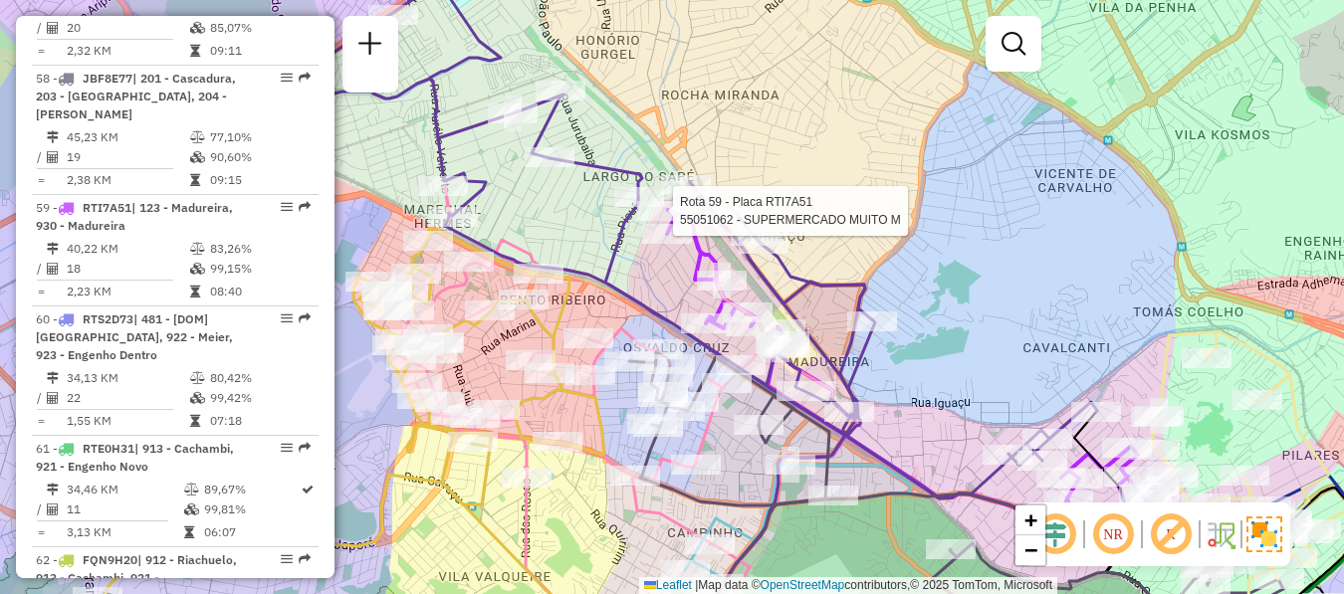
drag, startPoint x: 781, startPoint y: 133, endPoint x: 790, endPoint y: 134, distance: 10.0
click at [790, 134] on div "Rota 59 - Placa RTI7A51 55051062 - SUPERMERCADO MUITO M Janela de atendimento G…" at bounding box center [672, 297] width 1344 height 594
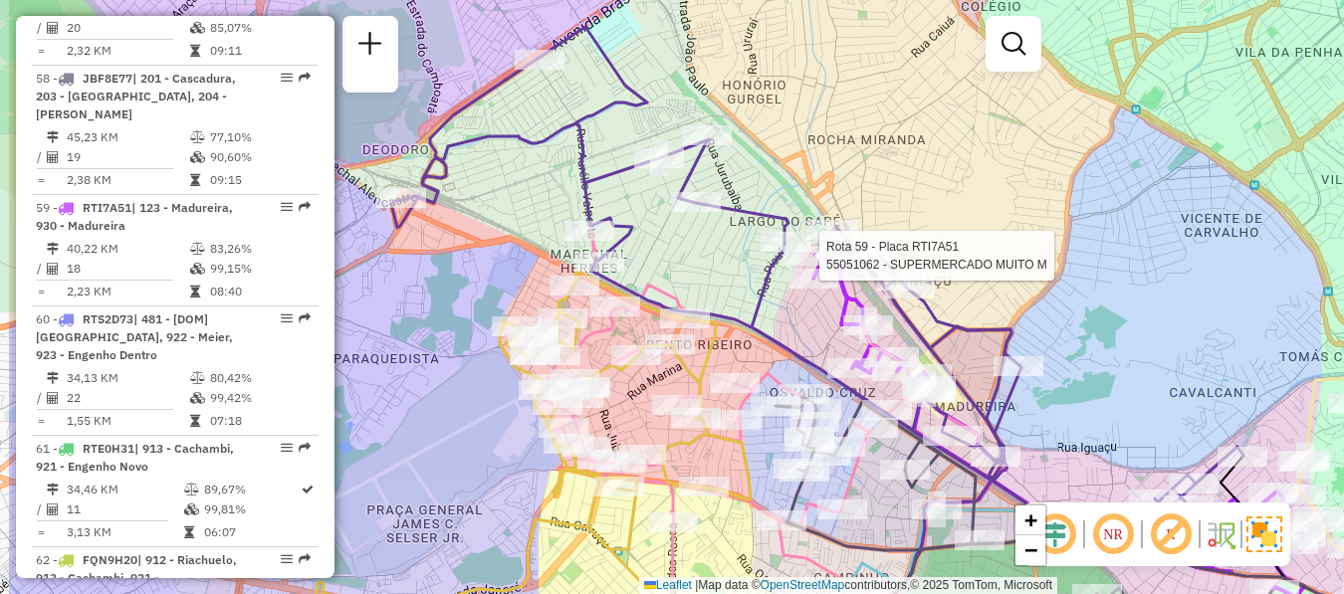
drag, startPoint x: 846, startPoint y: 150, endPoint x: 961, endPoint y: 181, distance: 118.6
click at [961, 181] on div "Rota 59 - Placa RTI7A51 55051062 - SUPERMERCADO MUITO M Janela de atendimento G…" at bounding box center [672, 297] width 1344 height 594
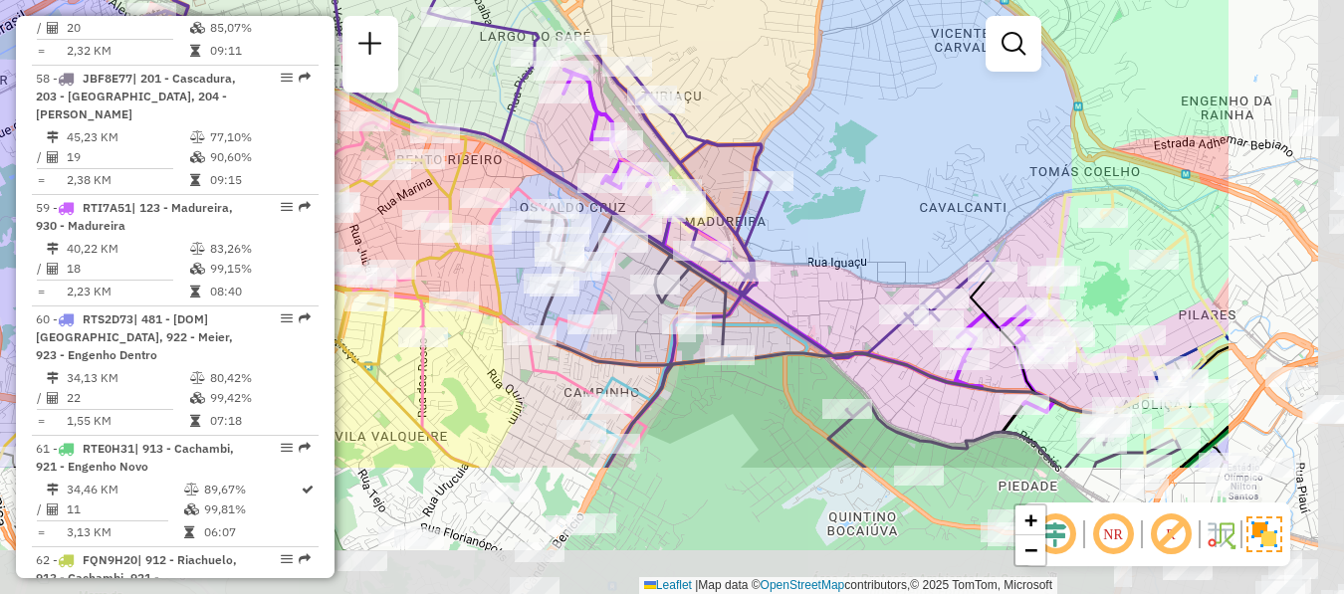
drag, startPoint x: 976, startPoint y: 389, endPoint x: 722, endPoint y: 198, distance: 317.8
click at [722, 198] on icon at bounding box center [567, 100] width 852 height 517
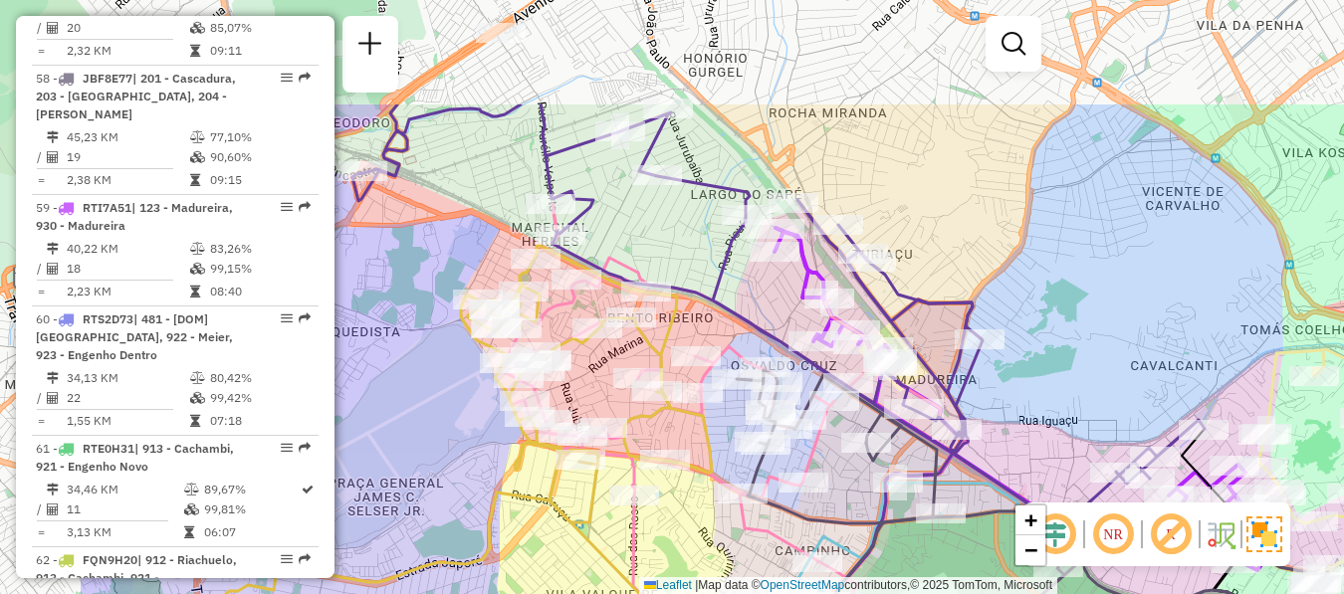
drag, startPoint x: 582, startPoint y: 133, endPoint x: 797, endPoint y: 297, distance: 270.0
click at [797, 297] on icon at bounding box center [1020, 399] width 491 height 342
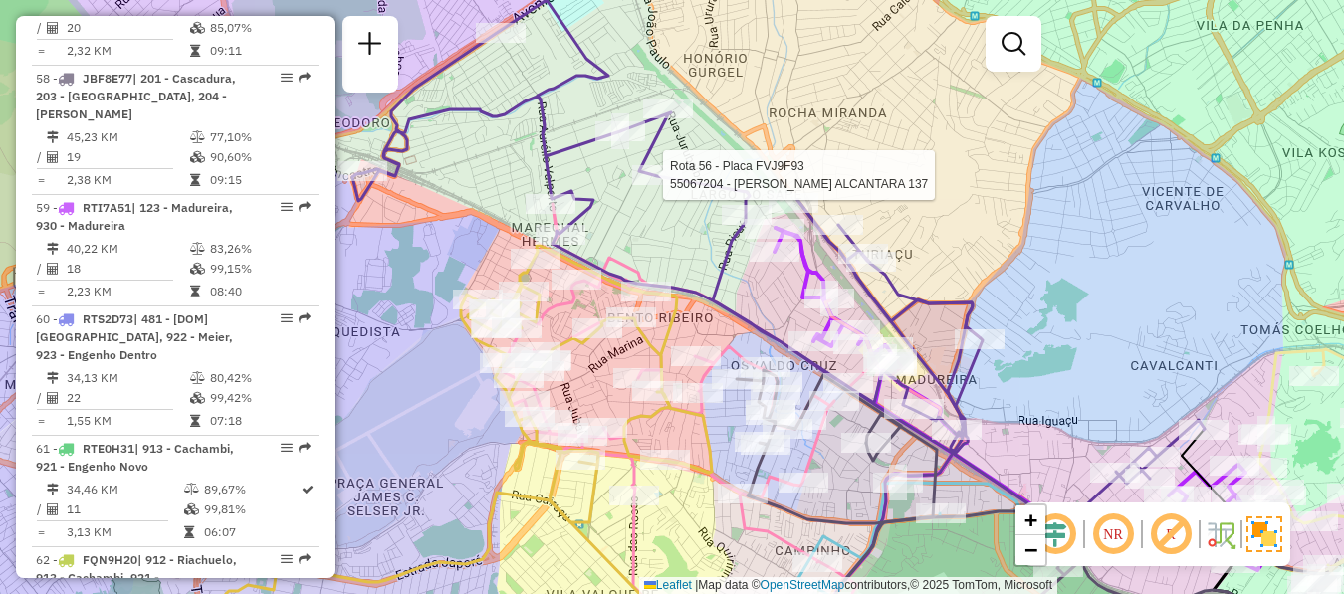
select select "**********"
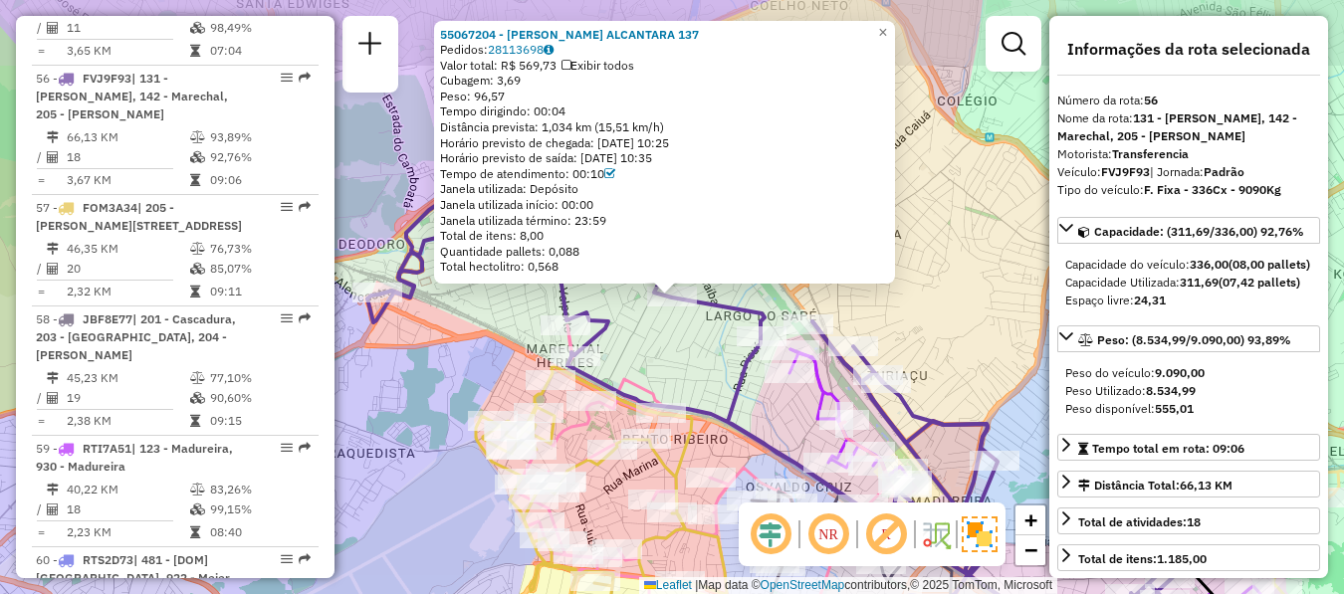
scroll to position [7057, 0]
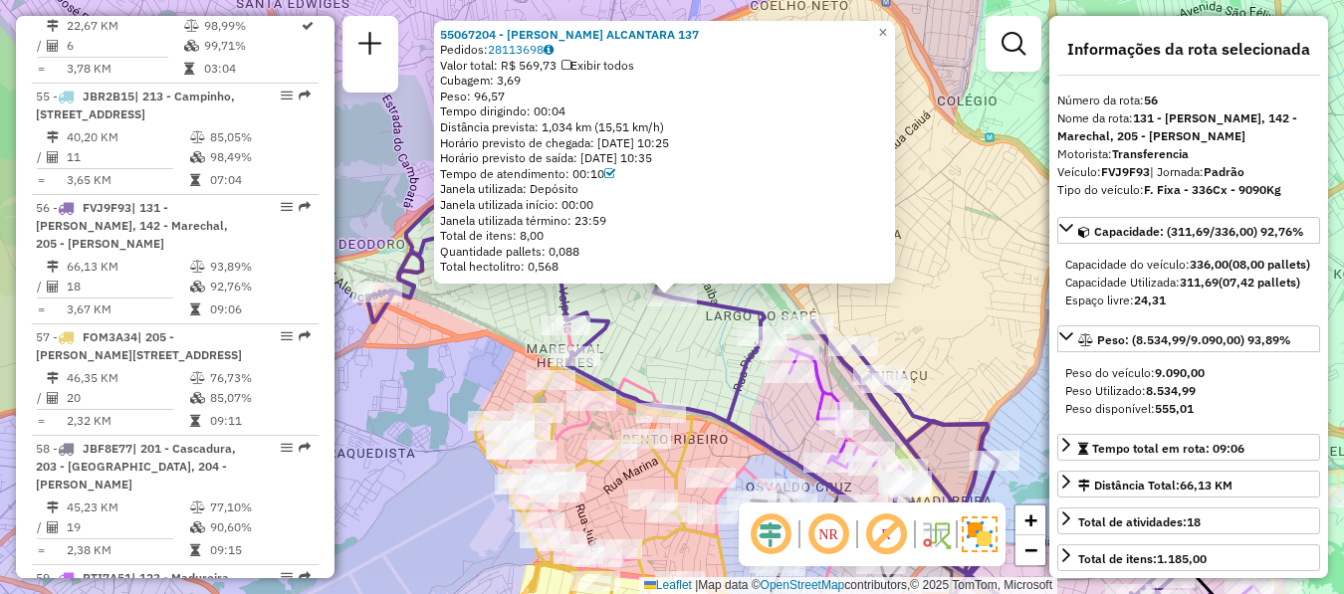
click at [676, 324] on div "55067204 - [PERSON_NAME] ALCANTARA 137 Pedidos: 28113698 Valor total: R$ 569,73…" at bounding box center [672, 297] width 1344 height 594
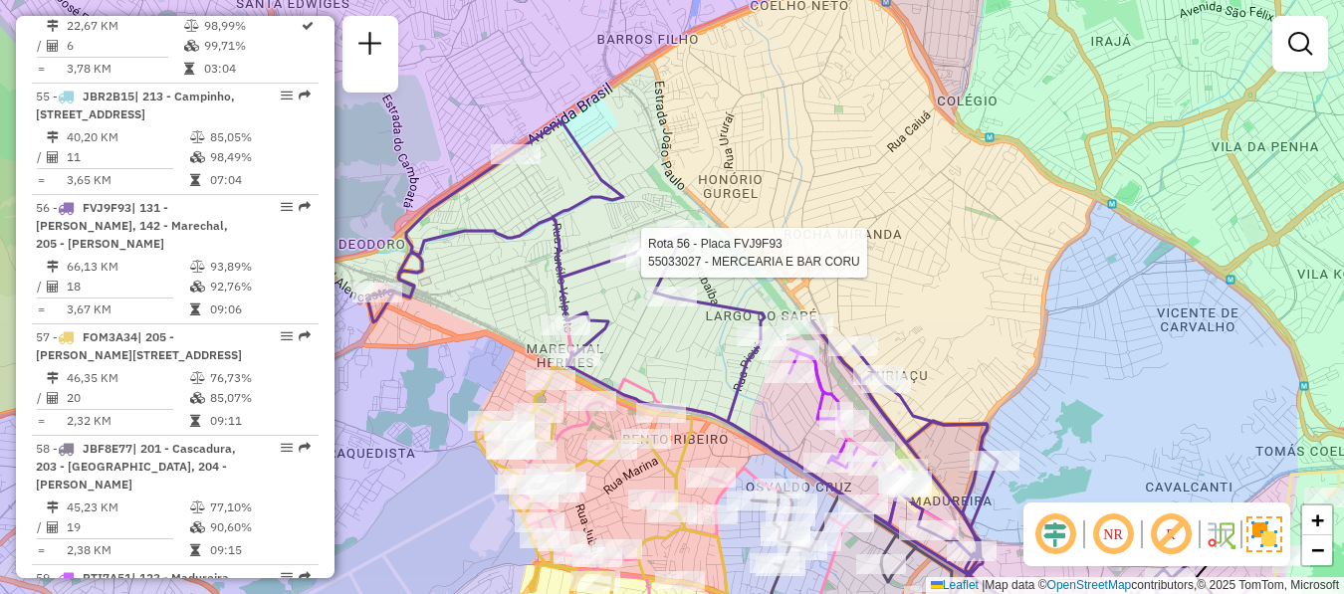
select select "**********"
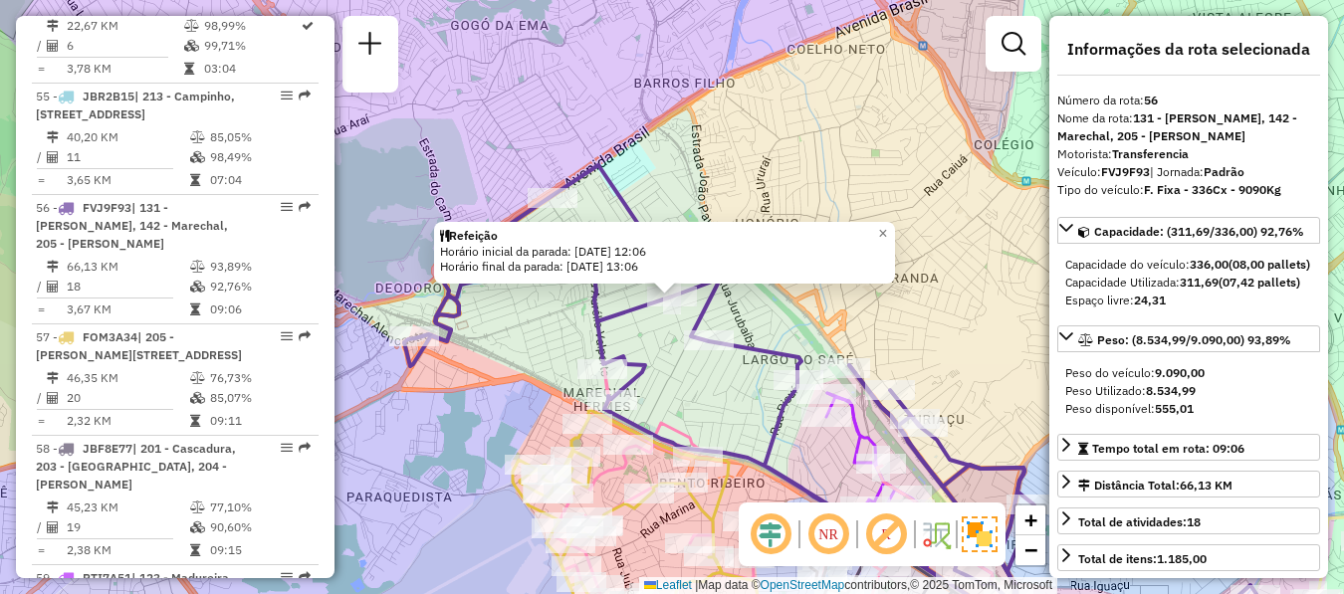
click at [643, 351] on div "Refeição Horário inicial da parada: [DATE] 12:06 Horário final da parada: [DATE…" at bounding box center [672, 297] width 1344 height 594
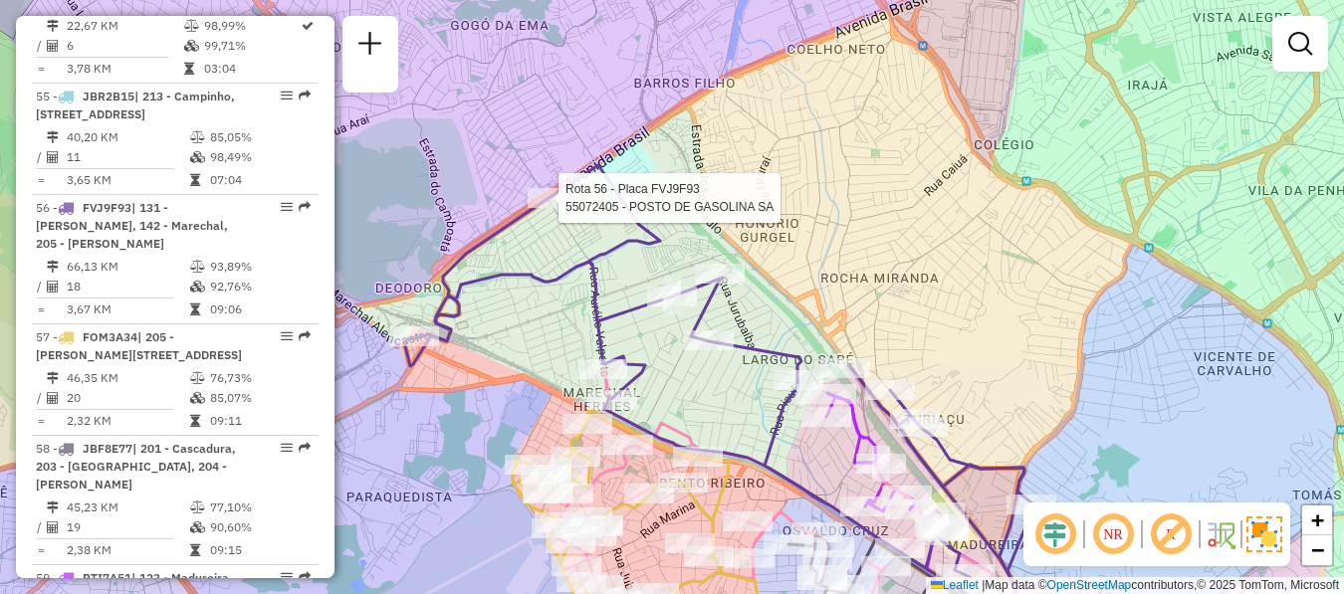
select select "**********"
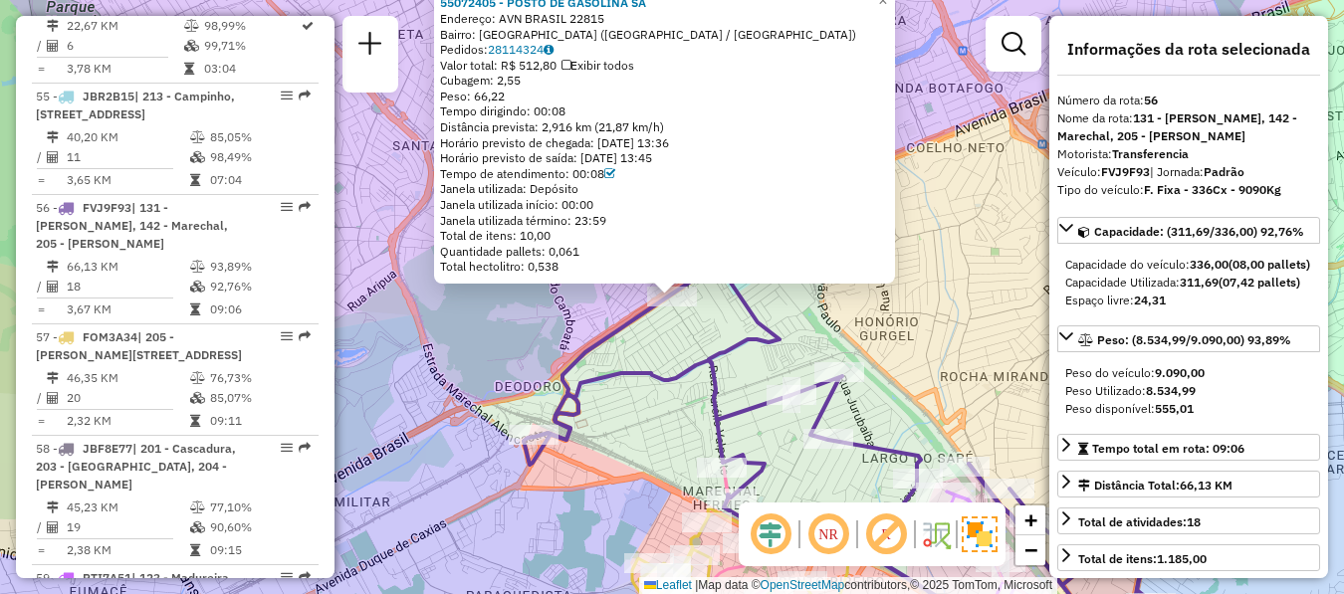
click at [764, 444] on div "55072405 - POSTO DE GASOLINA SA Endereço: AVN BRASIL 22815 Bairro: [GEOGRAPHIC_…" at bounding box center [672, 297] width 1344 height 594
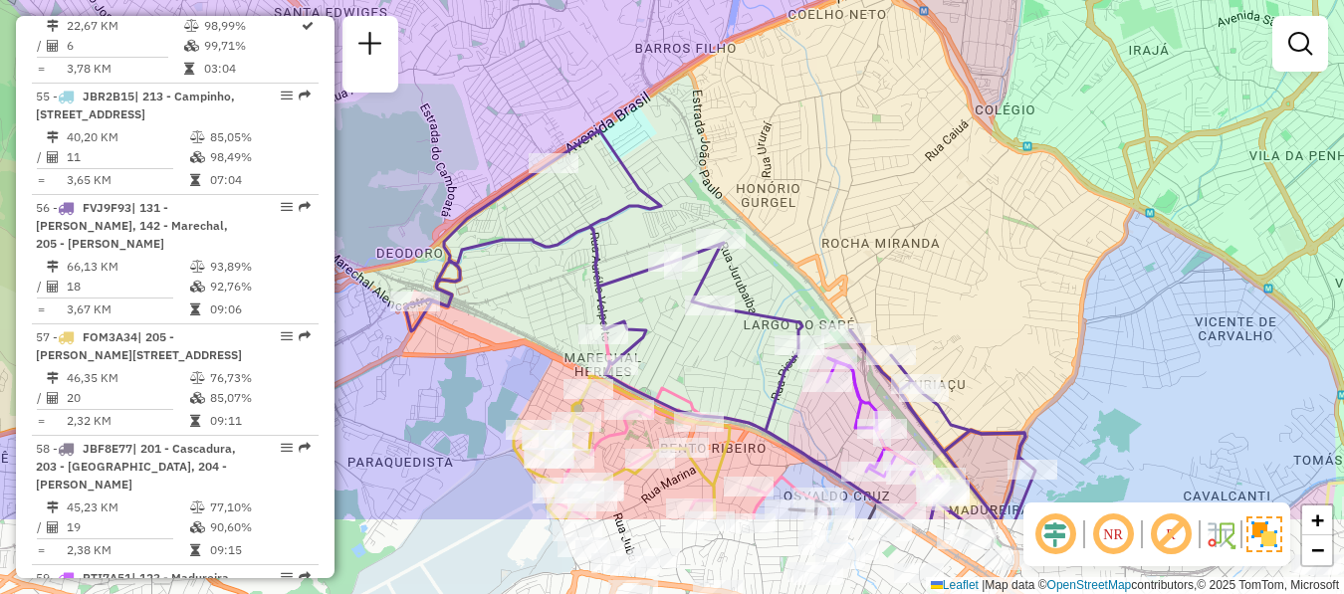
drag, startPoint x: 763, startPoint y: 428, endPoint x: 603, endPoint y: 242, distance: 245.0
click at [604, 243] on div "Janela de atendimento Grade de atendimento Capacidade Transportadoras Veículos …" at bounding box center [672, 297] width 1344 height 594
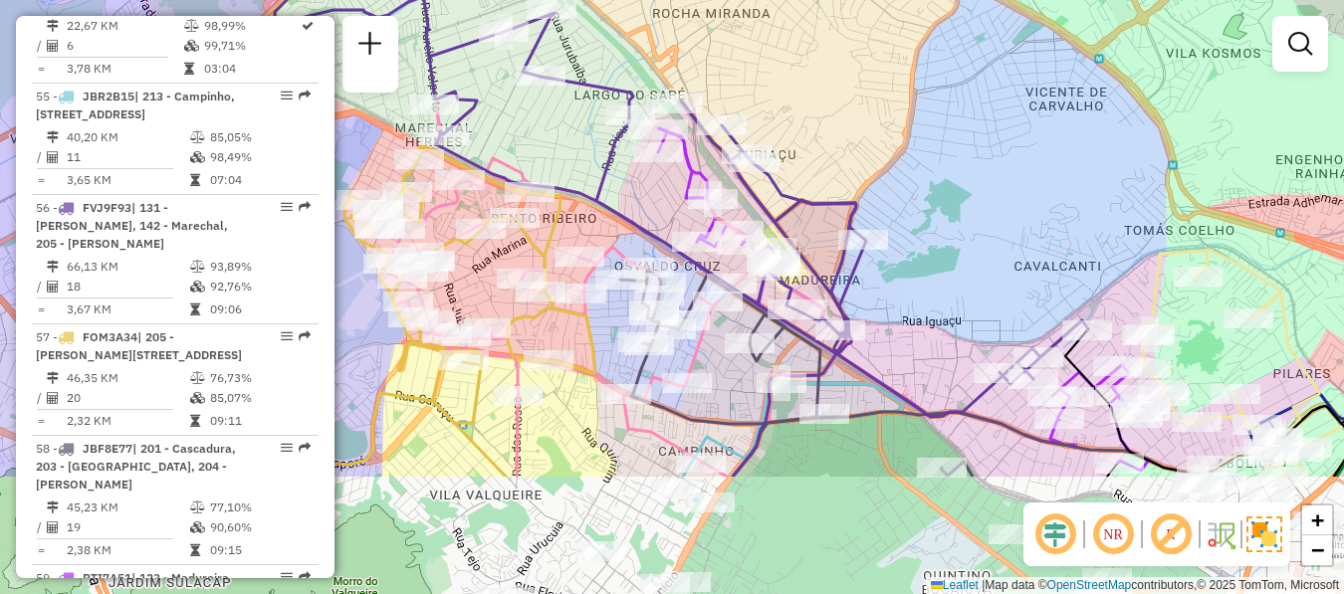
drag, startPoint x: 1049, startPoint y: 392, endPoint x: 910, endPoint y: 211, distance: 228.6
click at [910, 211] on div "Janela de atendimento Grade de atendimento Capacidade Transportadoras Veículos …" at bounding box center [672, 297] width 1344 height 594
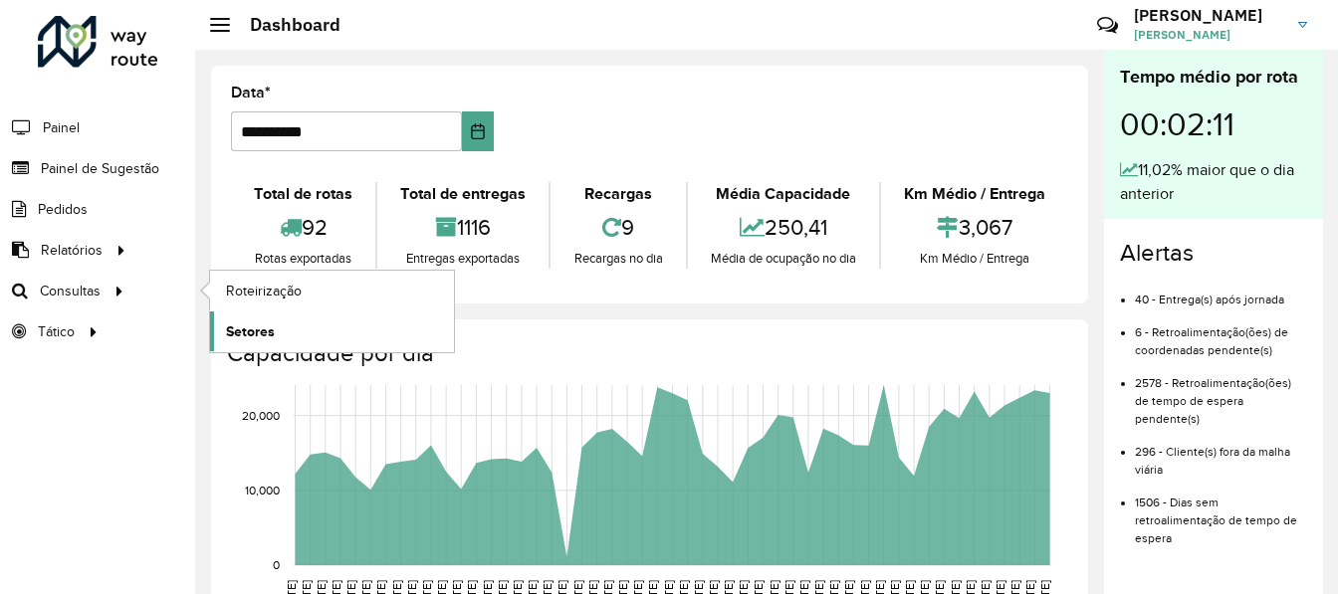
click at [247, 329] on span "Setores" at bounding box center [250, 332] width 49 height 21
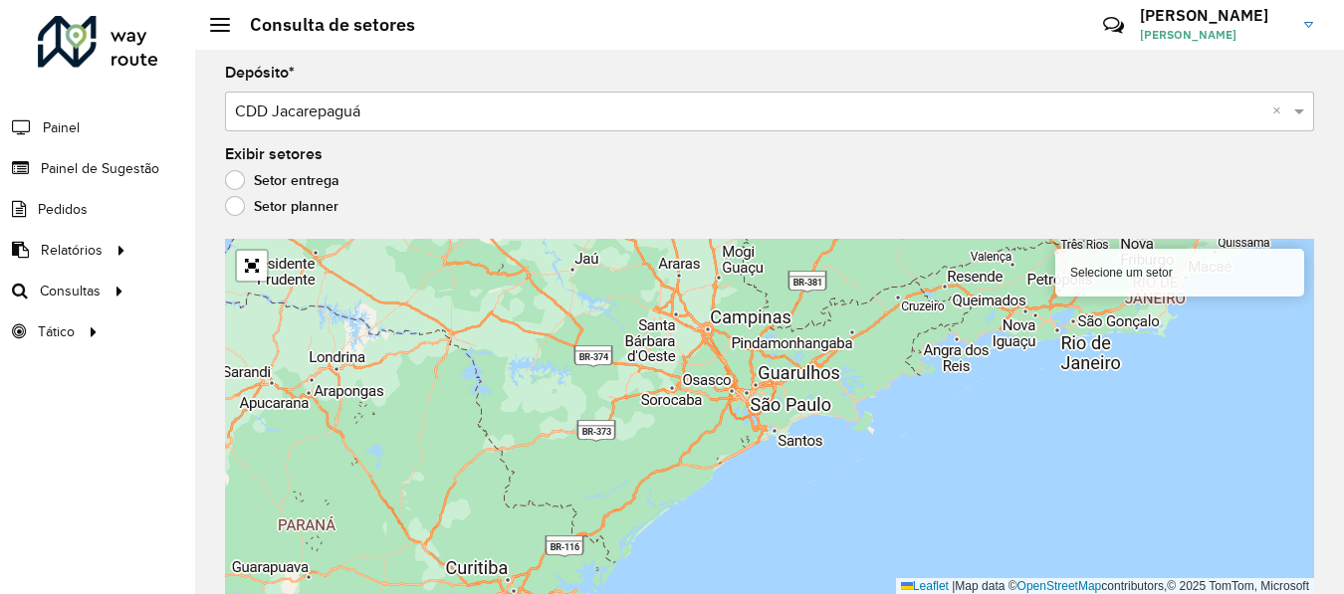
click at [251, 213] on hb-app "Aguarde... Pop-up bloqueado! Seu navegador bloqueou automáticamente a abertura …" at bounding box center [672, 297] width 1344 height 594
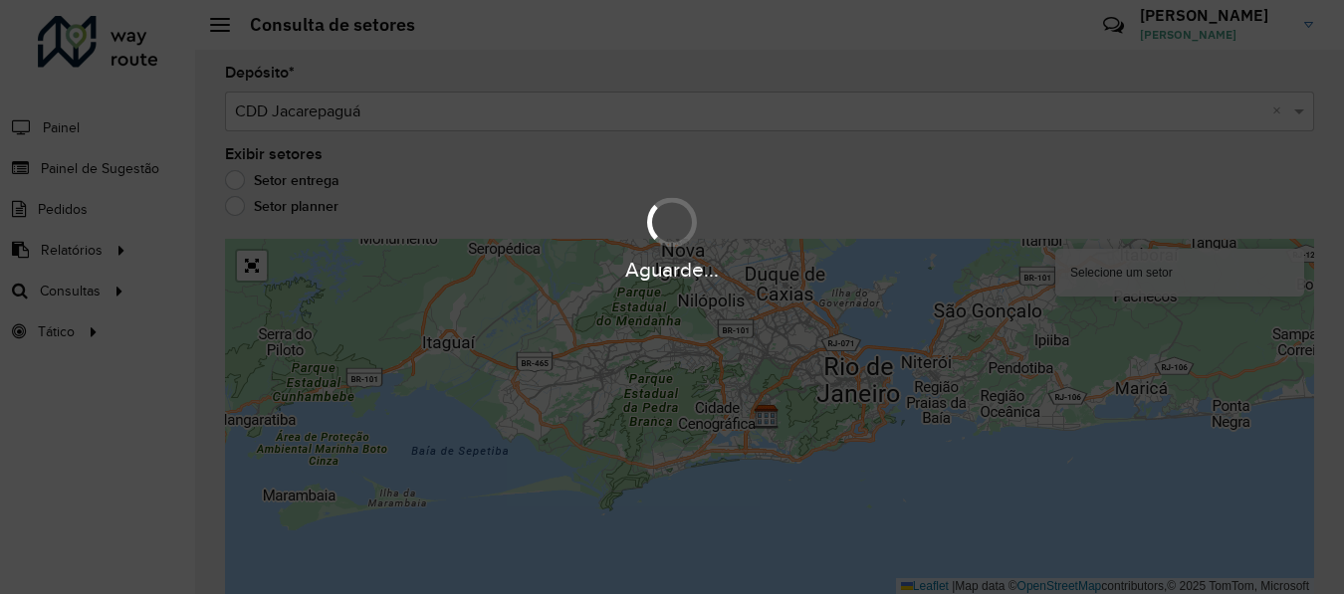
click at [239, 205] on div "Aguarde..." at bounding box center [672, 237] width 1344 height 95
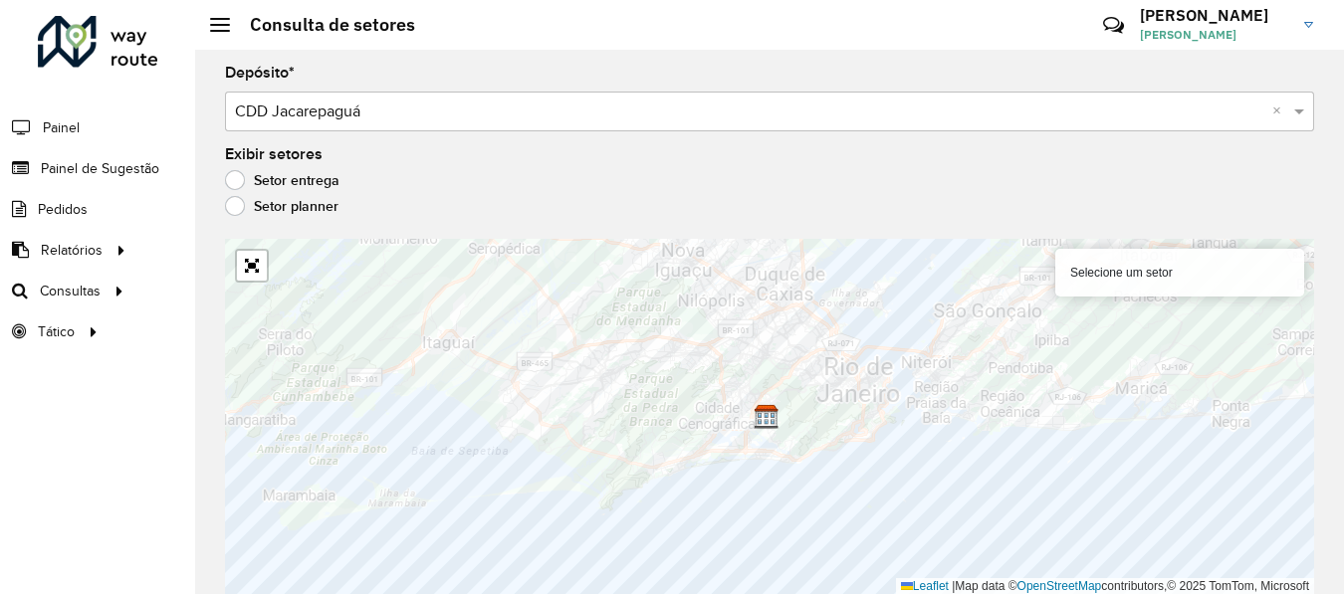
click at [239, 205] on label "Setor planner" at bounding box center [281, 206] width 113 height 20
click at [236, 168] on div "Exibir setores Setor entrega Setor planner" at bounding box center [769, 185] width 1089 height 76
click at [236, 185] on label "Setor entrega" at bounding box center [282, 180] width 114 height 20
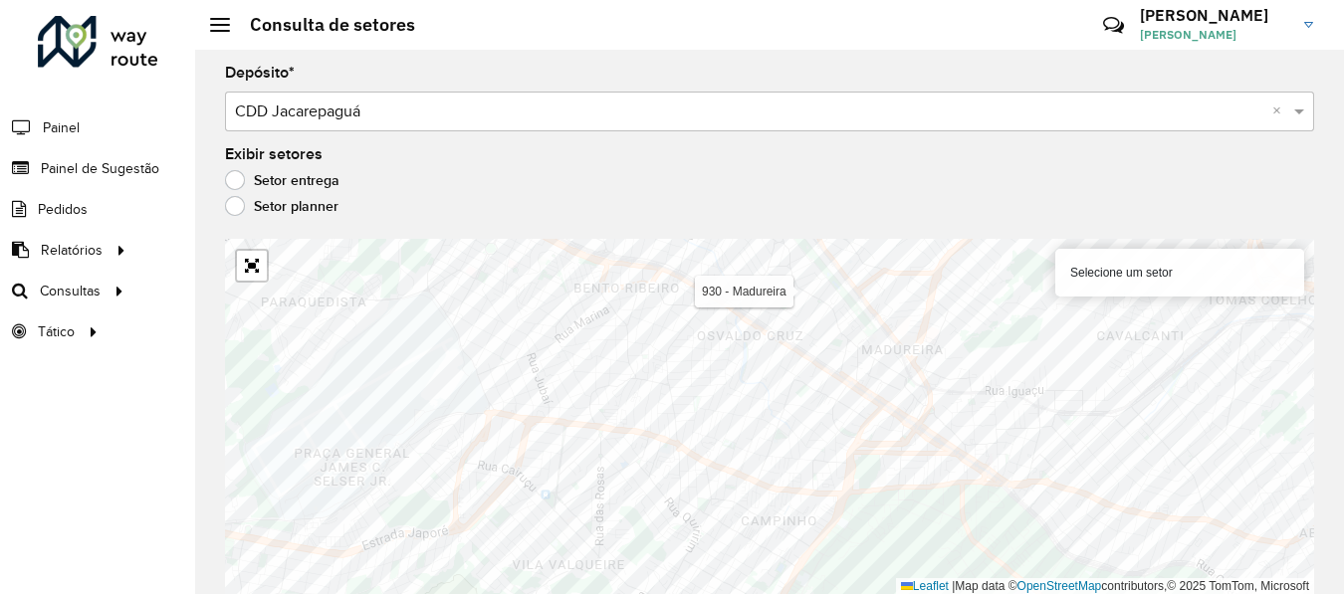
scroll to position [1, 0]
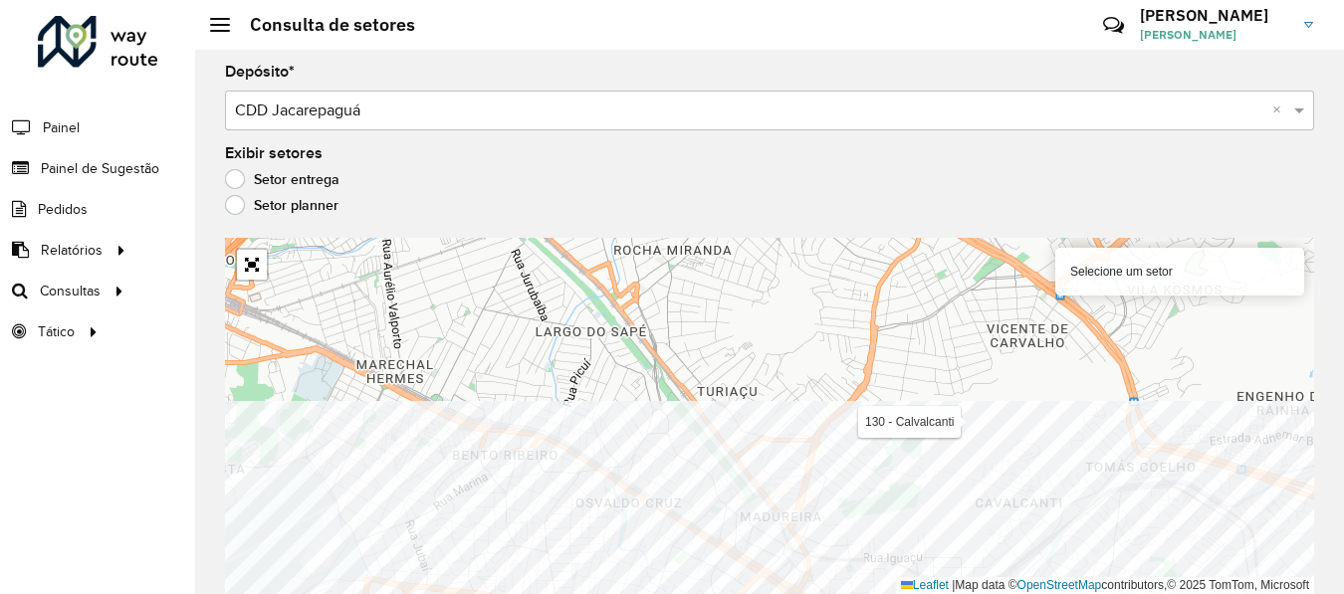
click at [910, 593] on html "Aguarde... Pop-up bloqueado! Seu navegador bloqueou automáticamente a abertura …" at bounding box center [672, 297] width 1344 height 594
